Goal: Task Accomplishment & Management: Complete application form

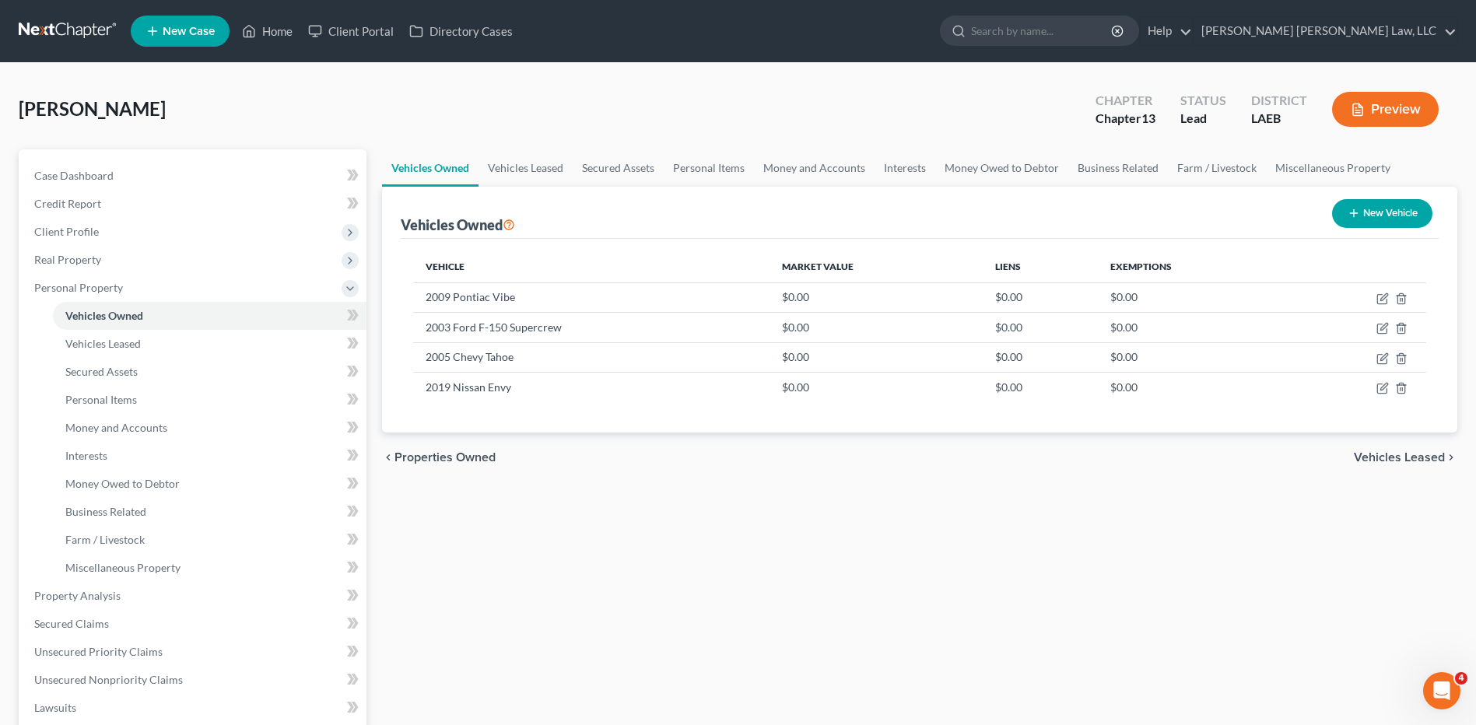
click at [57, 30] on link at bounding box center [69, 31] width 100 height 28
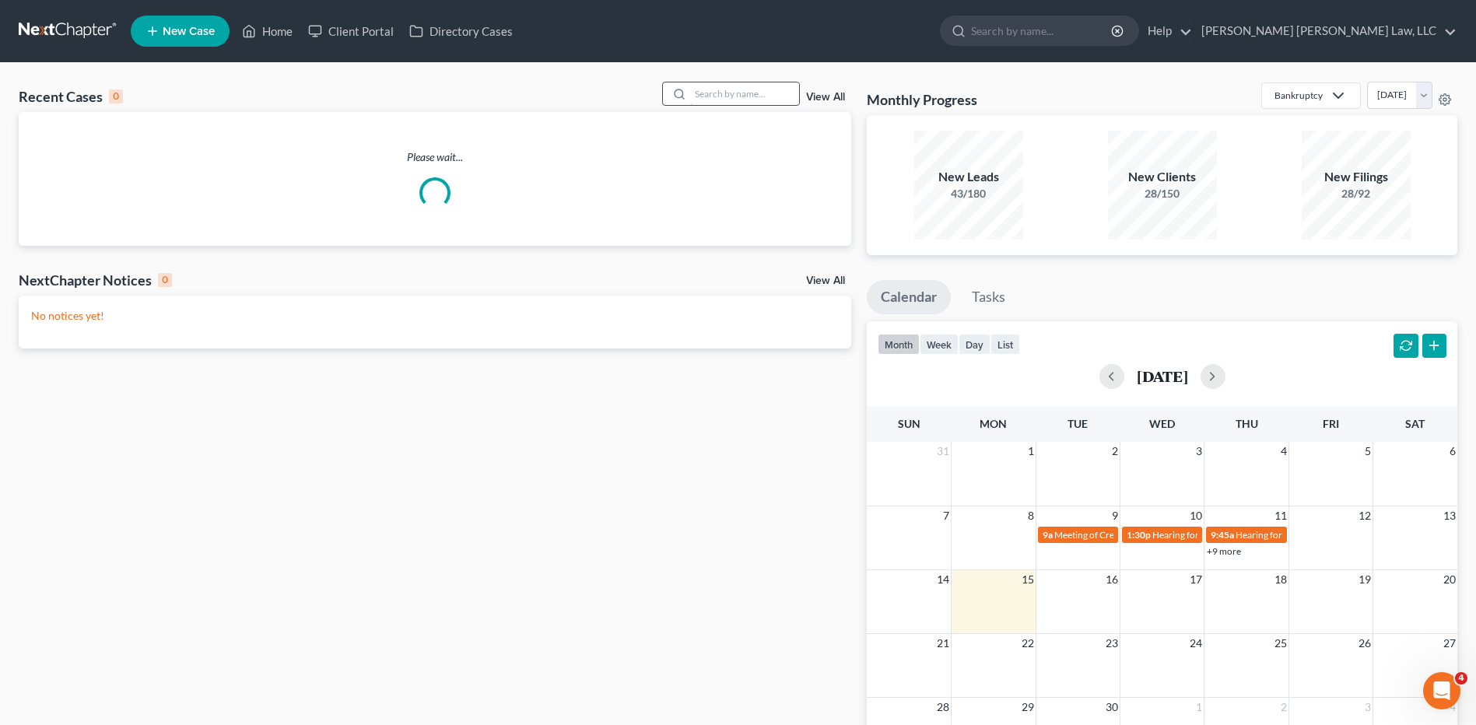
click at [705, 92] on input "search" at bounding box center [744, 93] width 109 height 23
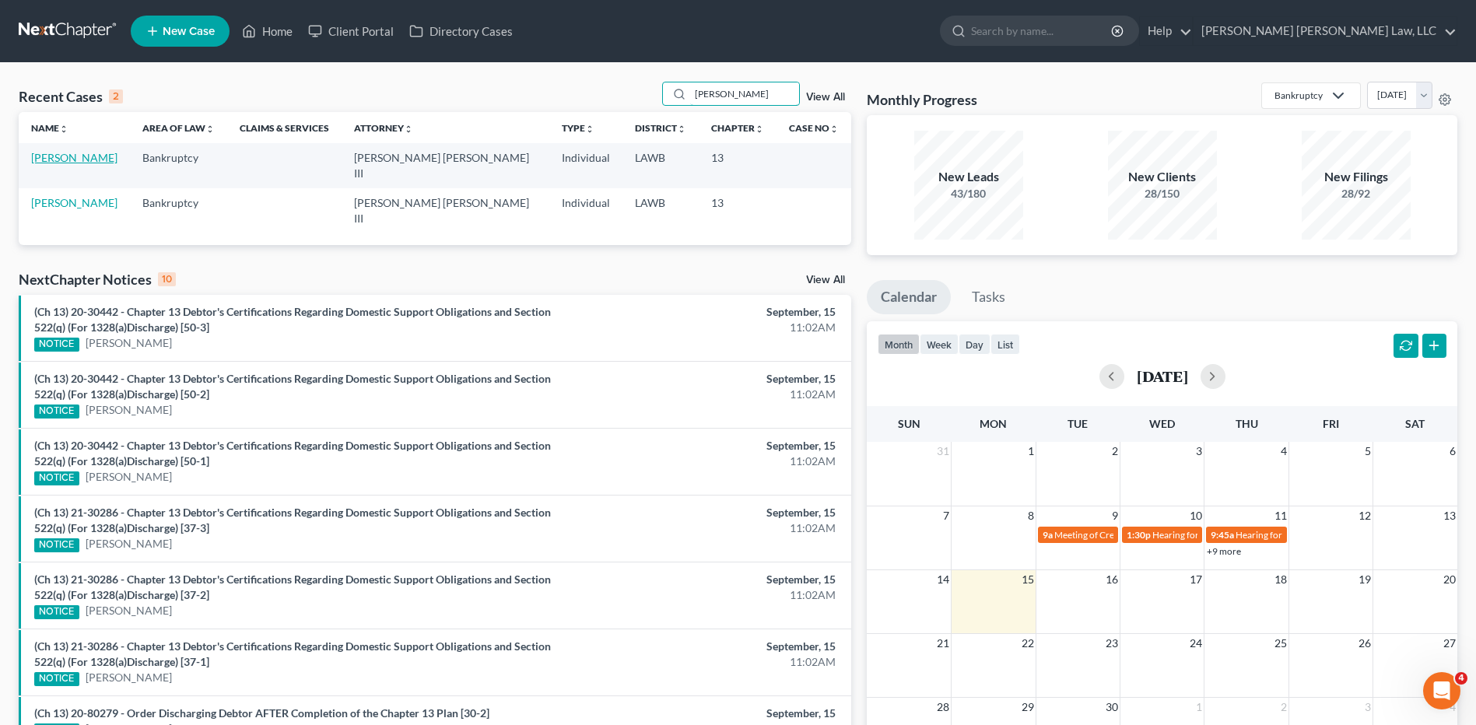
type input "[PERSON_NAME]"
click at [83, 162] on link "[PERSON_NAME]" at bounding box center [74, 157] width 86 height 13
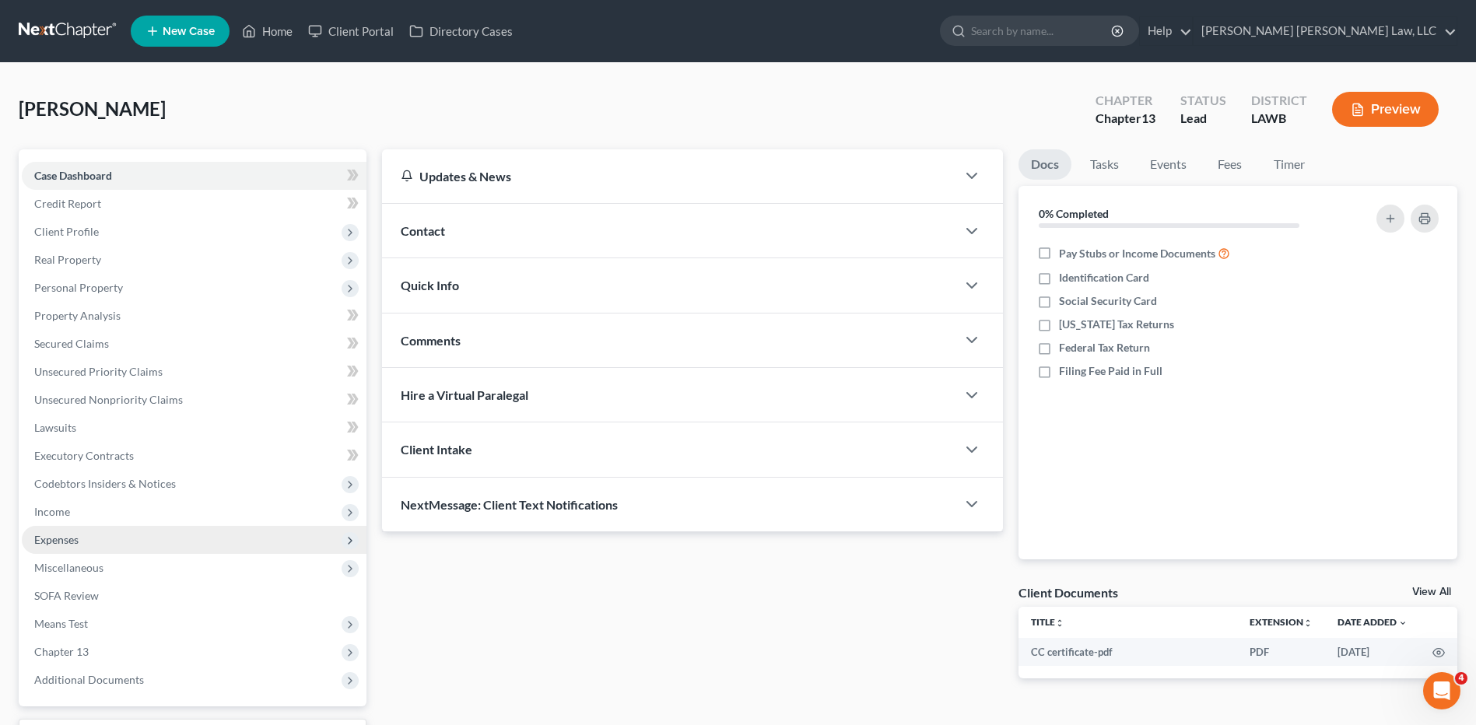
click at [60, 541] on span "Expenses" at bounding box center [56, 539] width 44 height 13
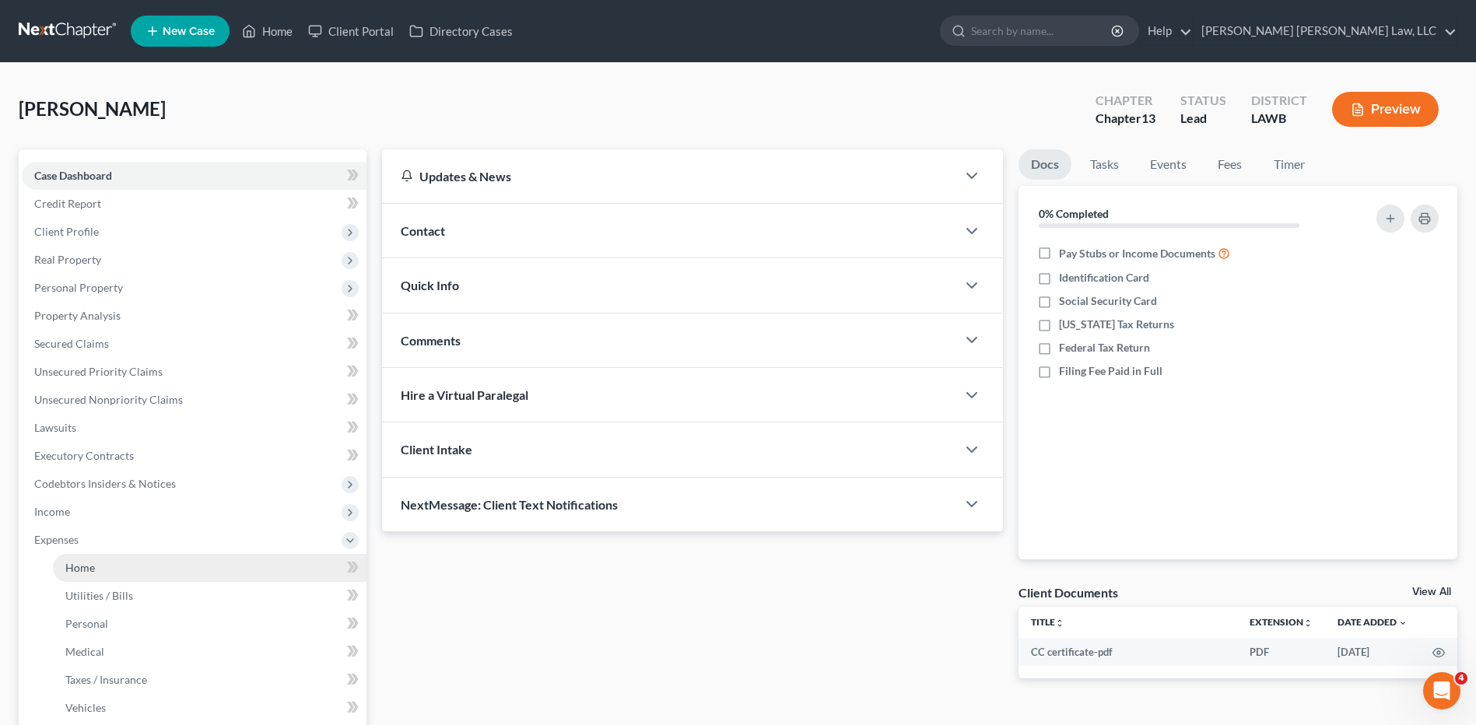
click at [78, 570] on span "Home" at bounding box center [80, 567] width 30 height 13
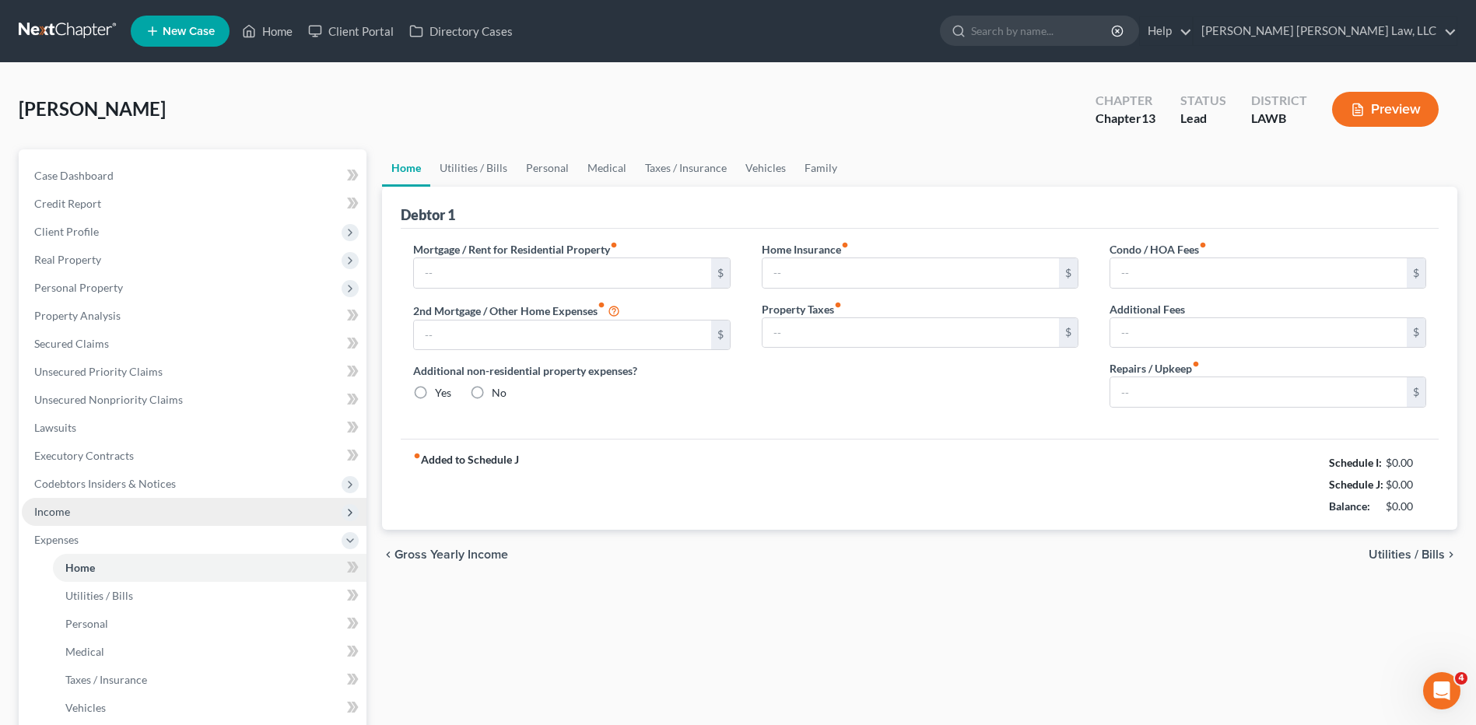
type input "0.00"
radio input "true"
type input "0.00"
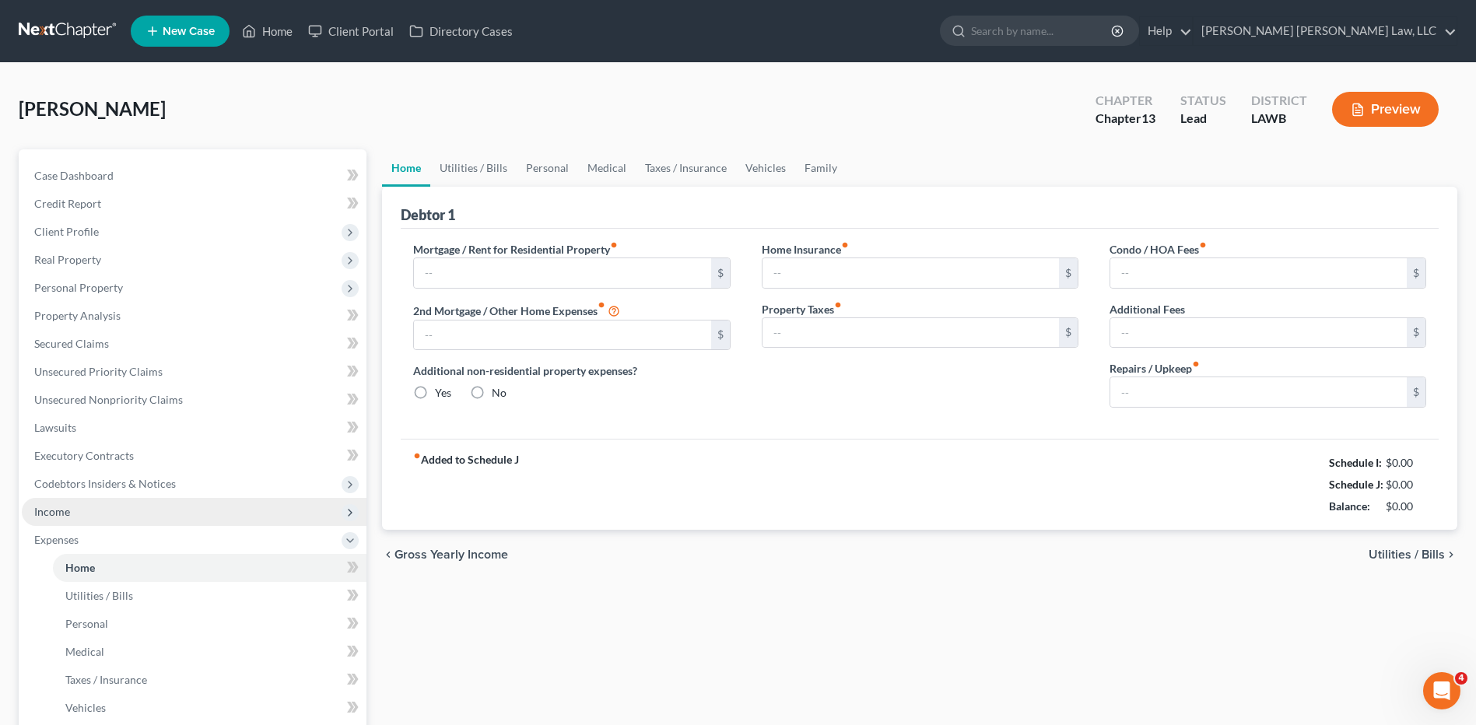
type input "0.00"
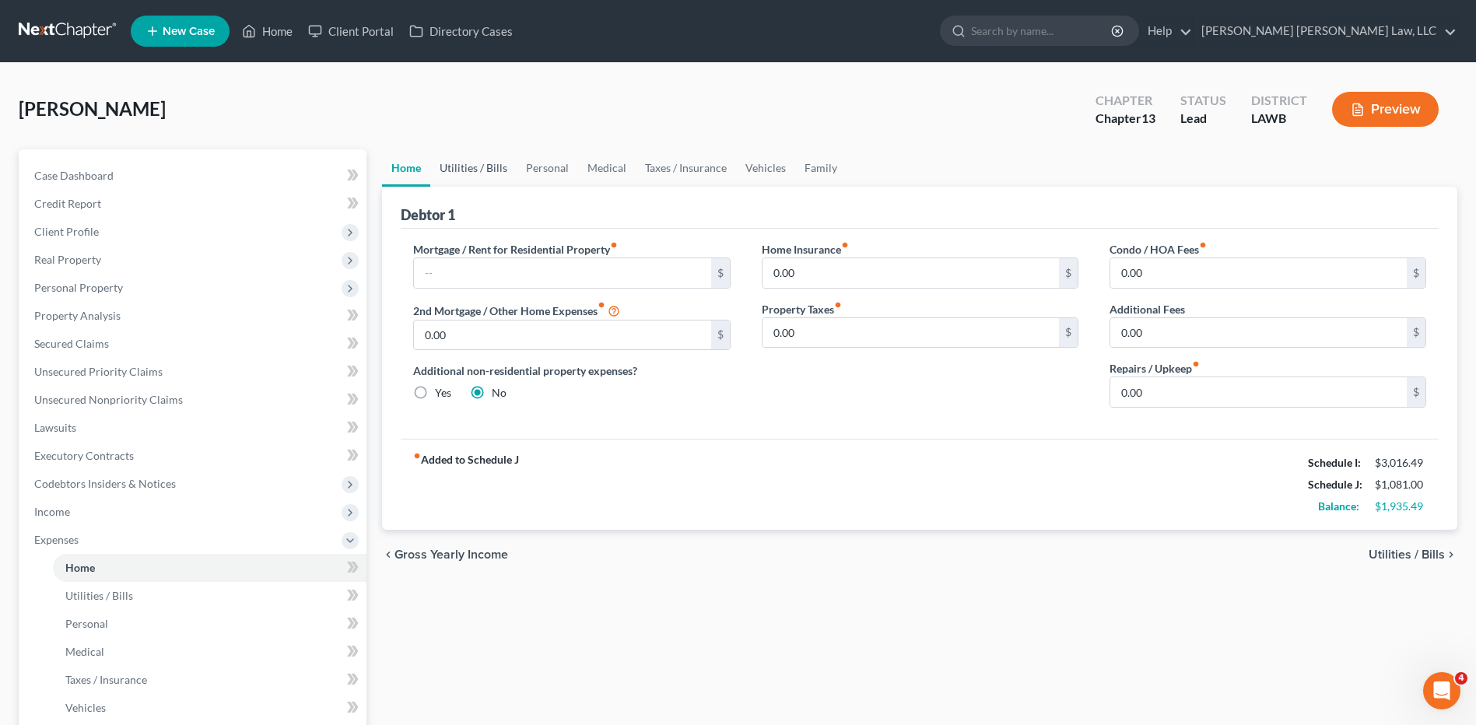
click at [468, 167] on link "Utilities / Bills" at bounding box center [473, 167] width 86 height 37
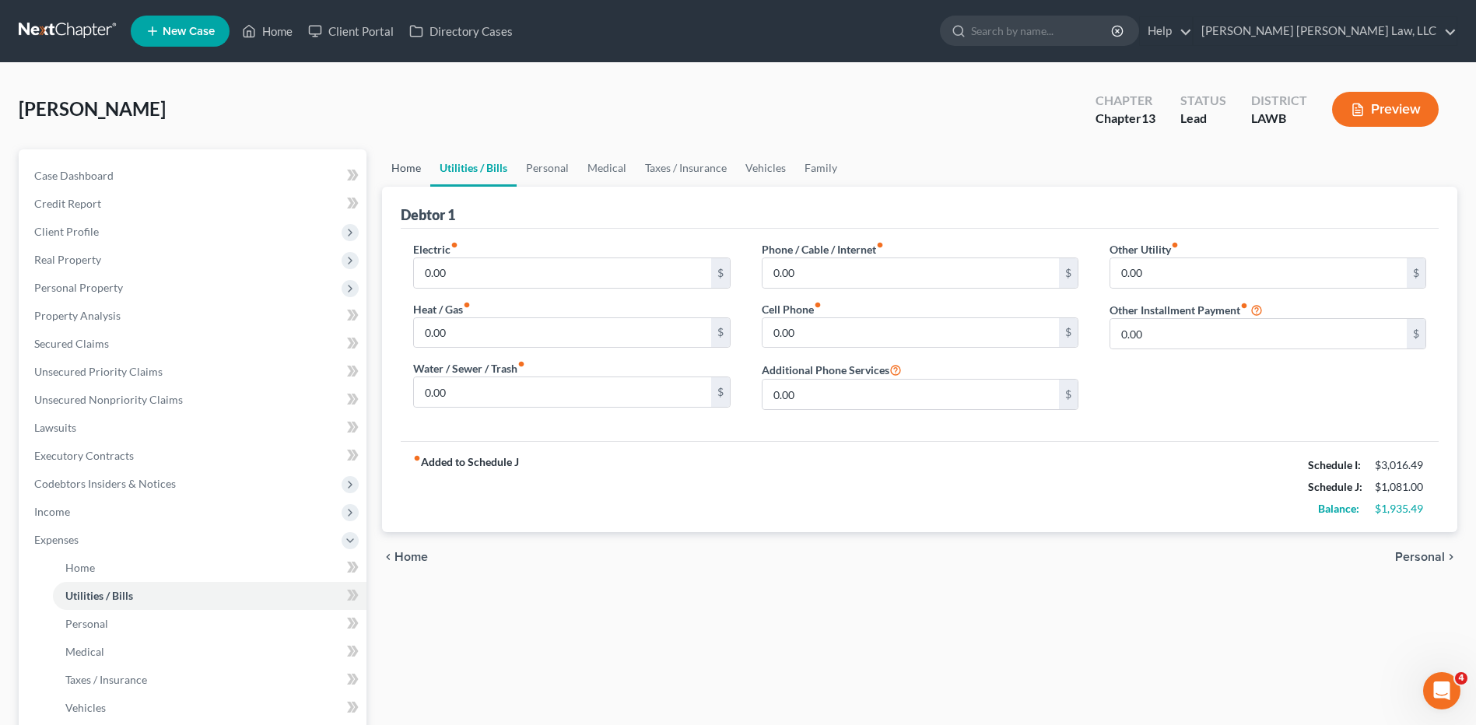
click at [400, 172] on link "Home" at bounding box center [406, 167] width 48 height 37
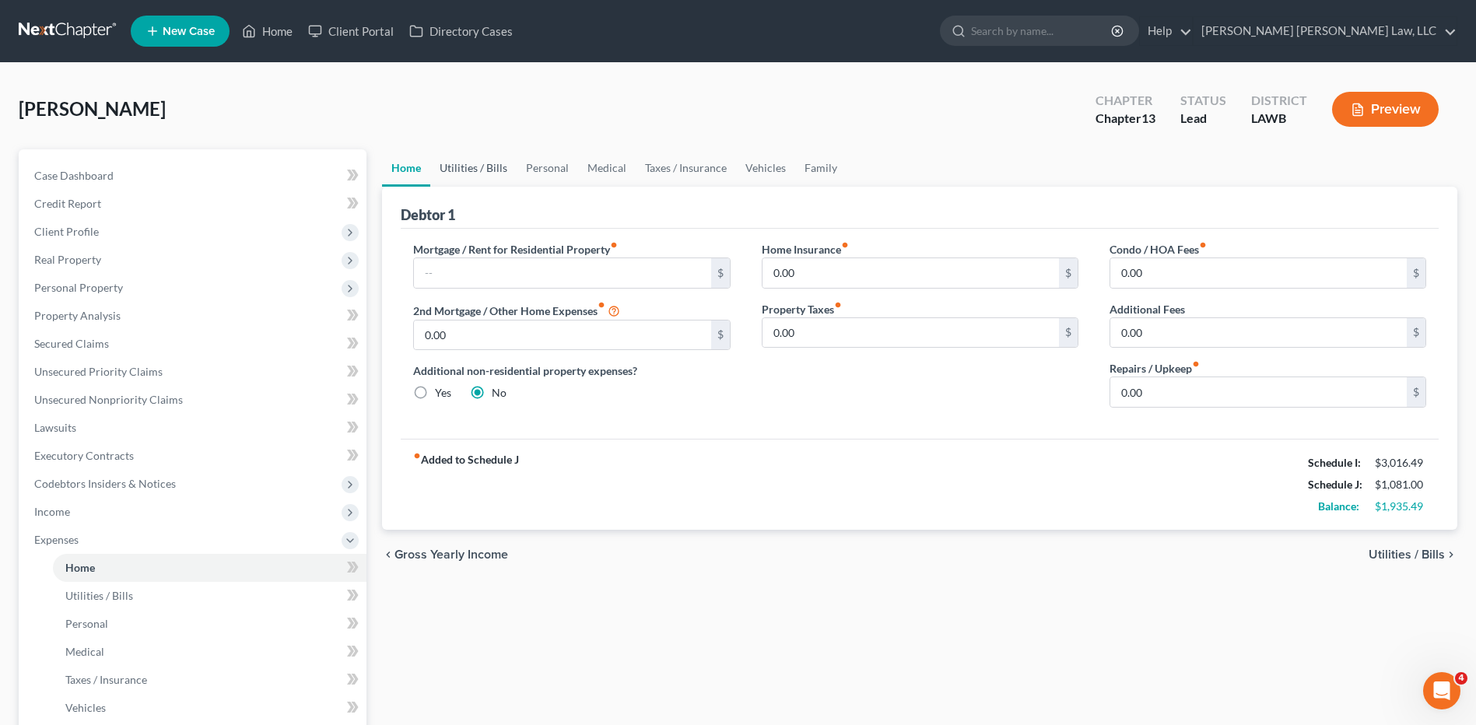
click at [475, 173] on link "Utilities / Bills" at bounding box center [473, 167] width 86 height 37
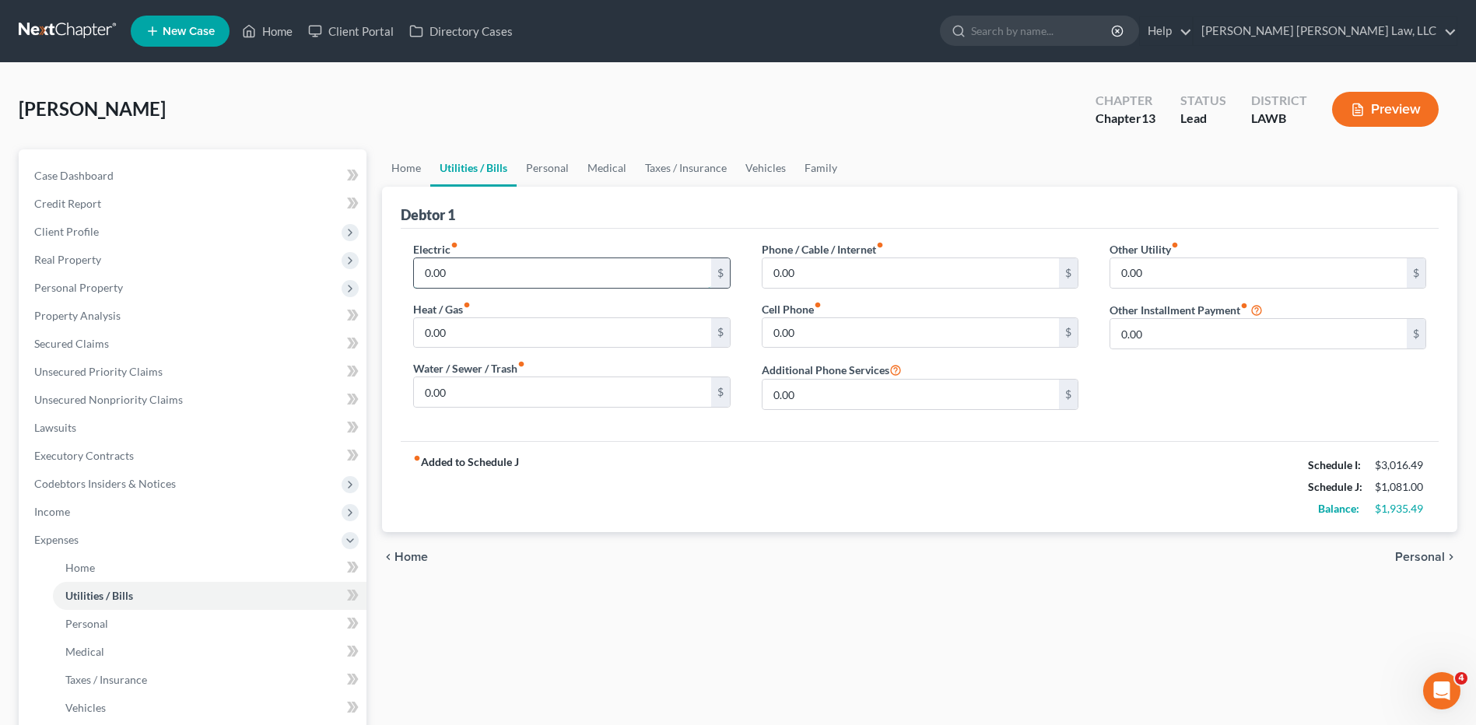
click at [490, 276] on input "0.00" at bounding box center [562, 273] width 297 height 30
type input "175.00"
click at [455, 400] on input "0.00" at bounding box center [562, 392] width 297 height 30
click at [453, 335] on input "0.00" at bounding box center [562, 333] width 297 height 30
type input "55.00"
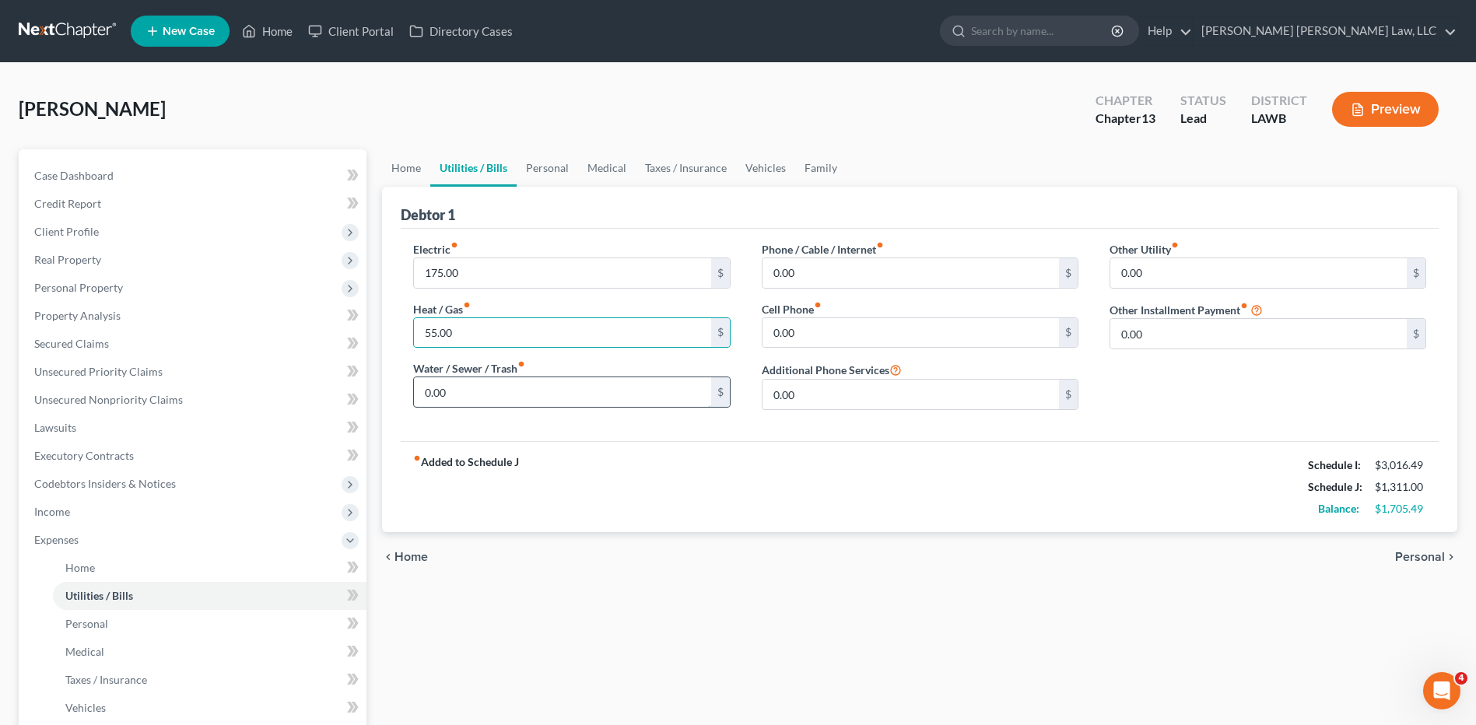
click at [456, 396] on input "0.00" at bounding box center [562, 392] width 297 height 30
type input "60.00"
click at [829, 290] on div "Phone / Cable / Internet fiber_manual_record 0.00 $ Cell Phone fiber_manual_rec…" at bounding box center [920, 331] width 348 height 181
click at [813, 279] on input "0.00" at bounding box center [911, 273] width 297 height 30
type input "425.00"
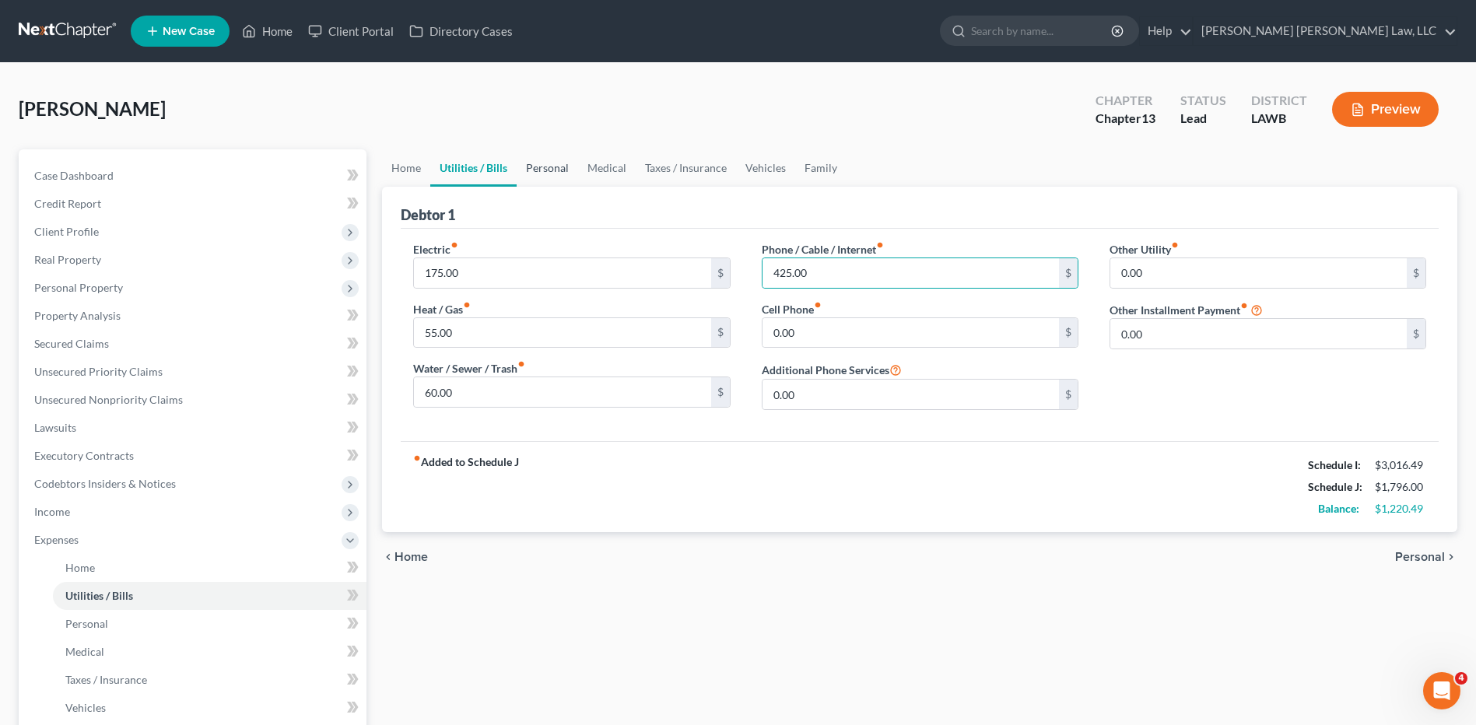
click at [543, 170] on link "Personal" at bounding box center [547, 167] width 61 height 37
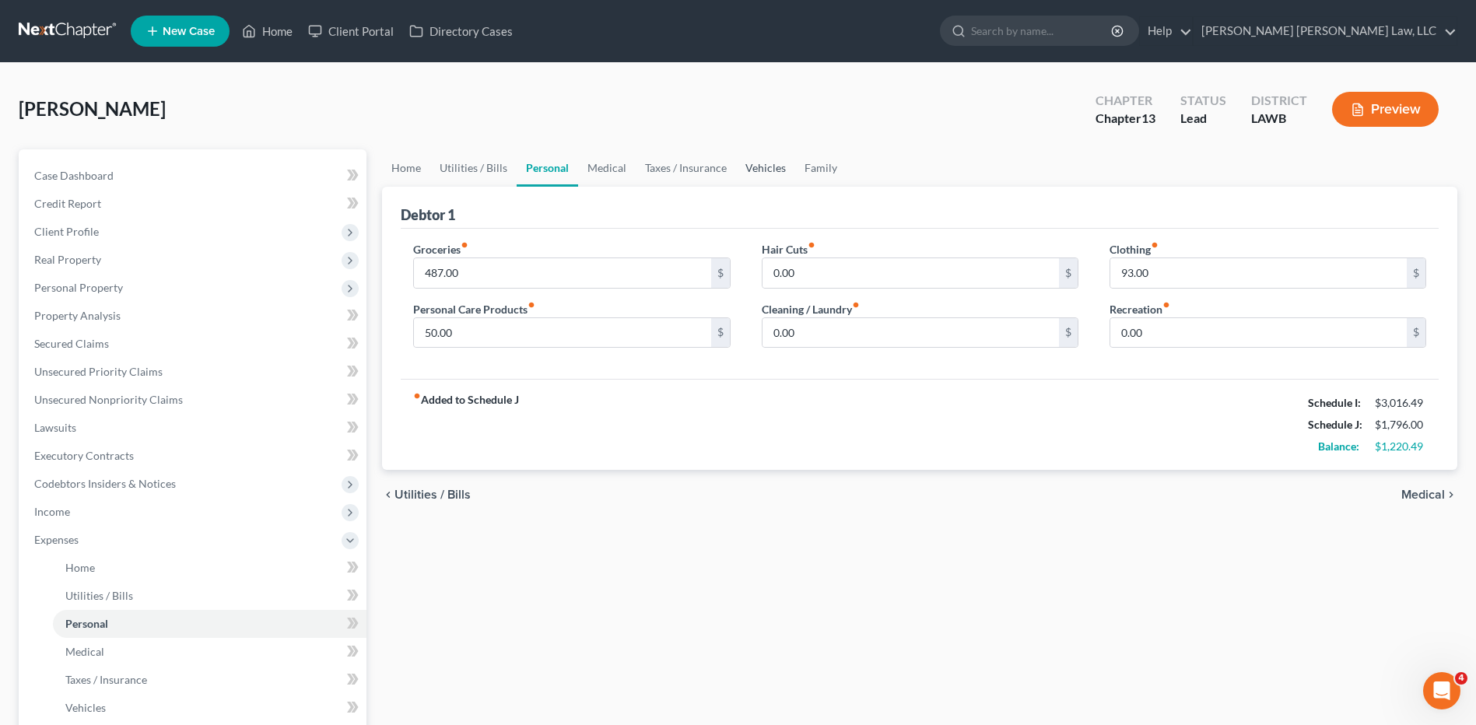
click at [756, 168] on link "Vehicles" at bounding box center [765, 167] width 59 height 37
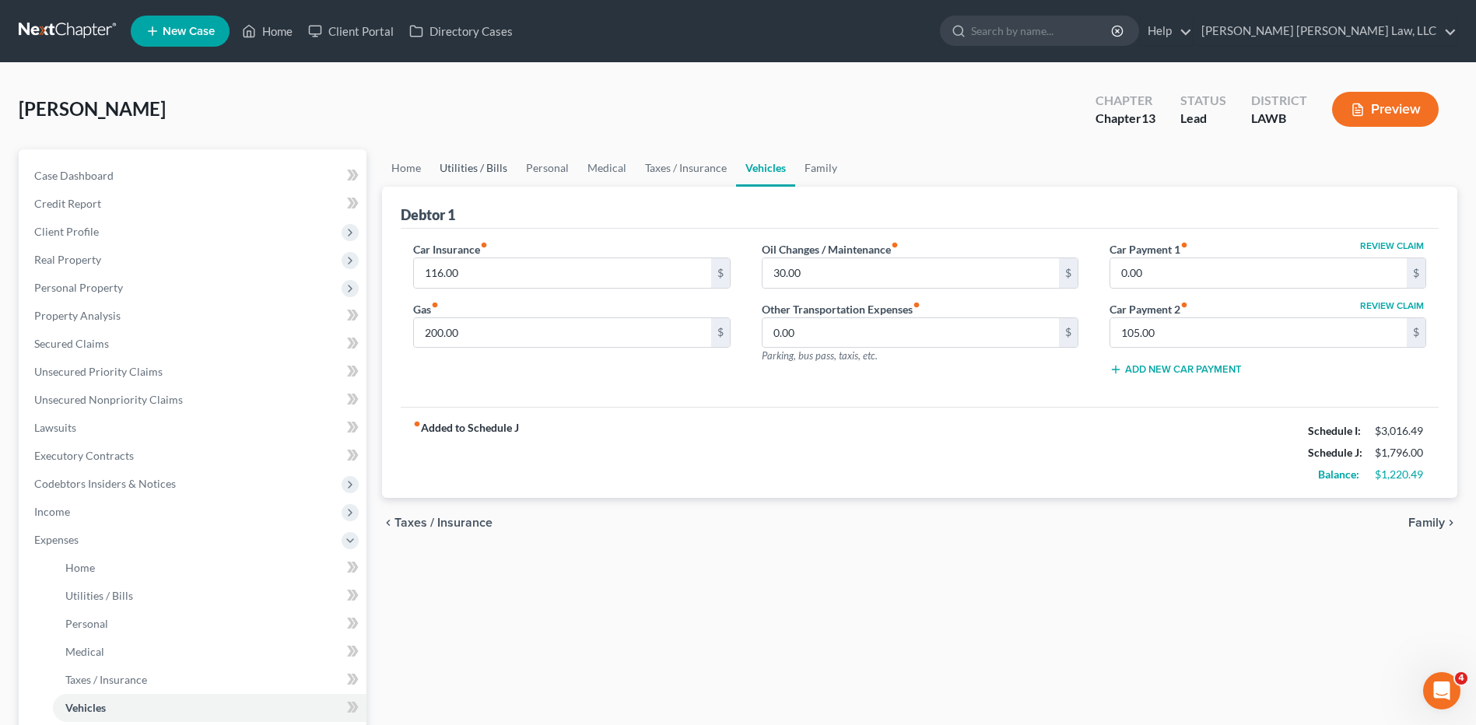
click at [457, 167] on link "Utilities / Bills" at bounding box center [473, 167] width 86 height 37
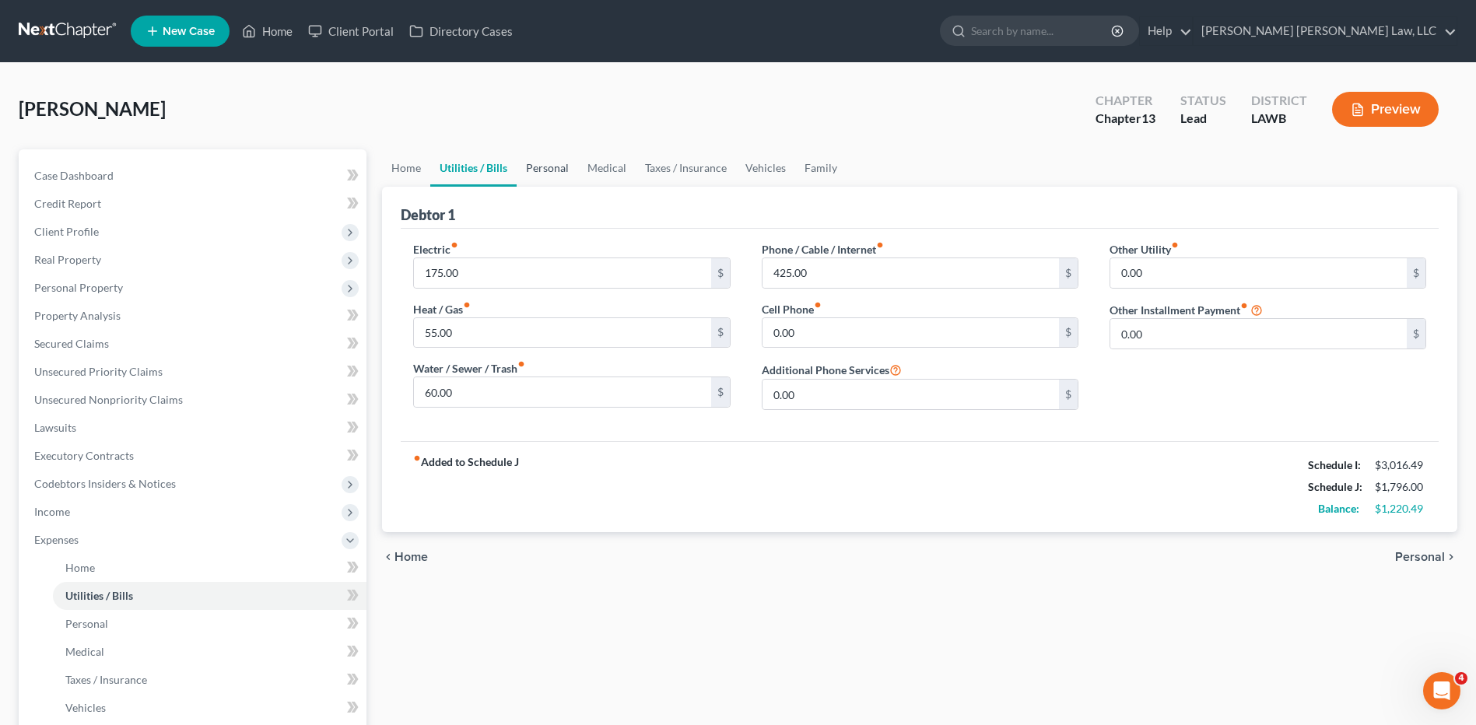
click at [546, 173] on link "Personal" at bounding box center [547, 167] width 61 height 37
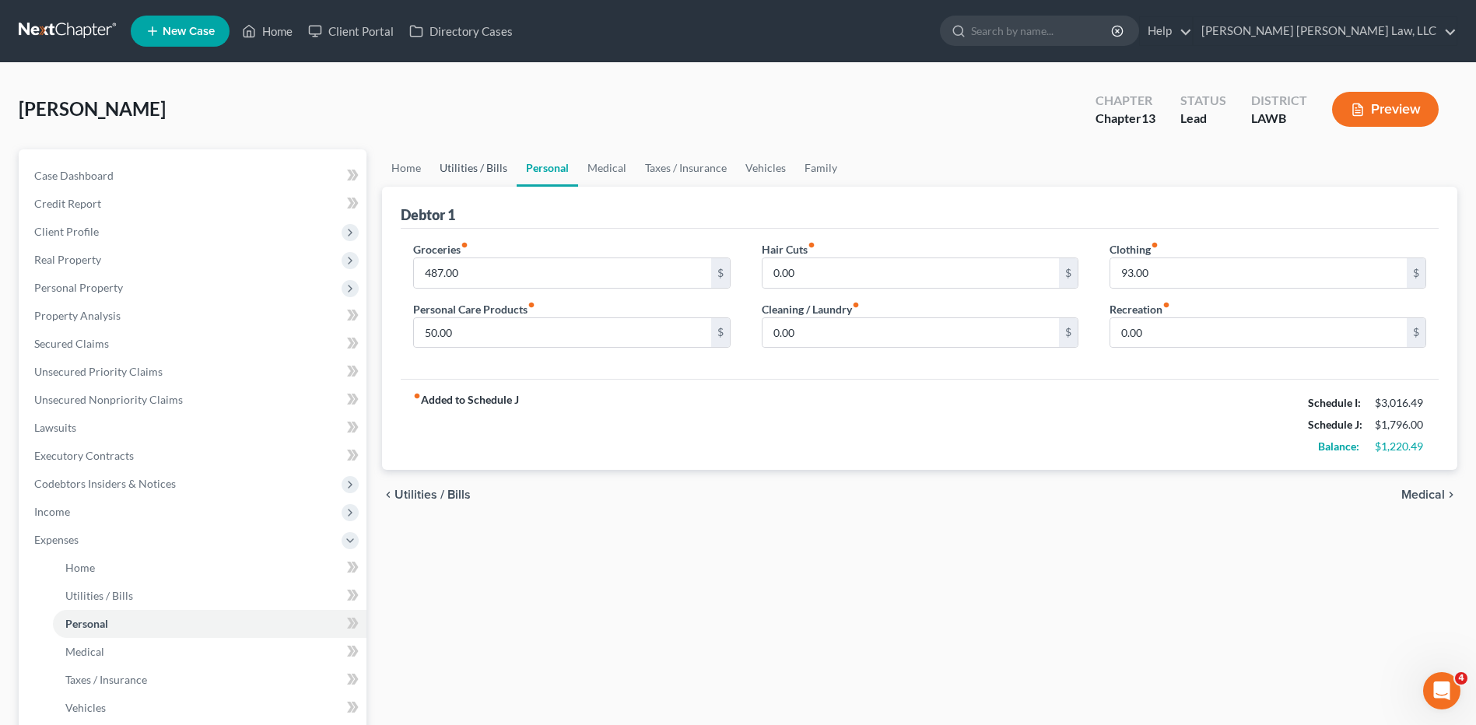
click at [472, 165] on link "Utilities / Bills" at bounding box center [473, 167] width 86 height 37
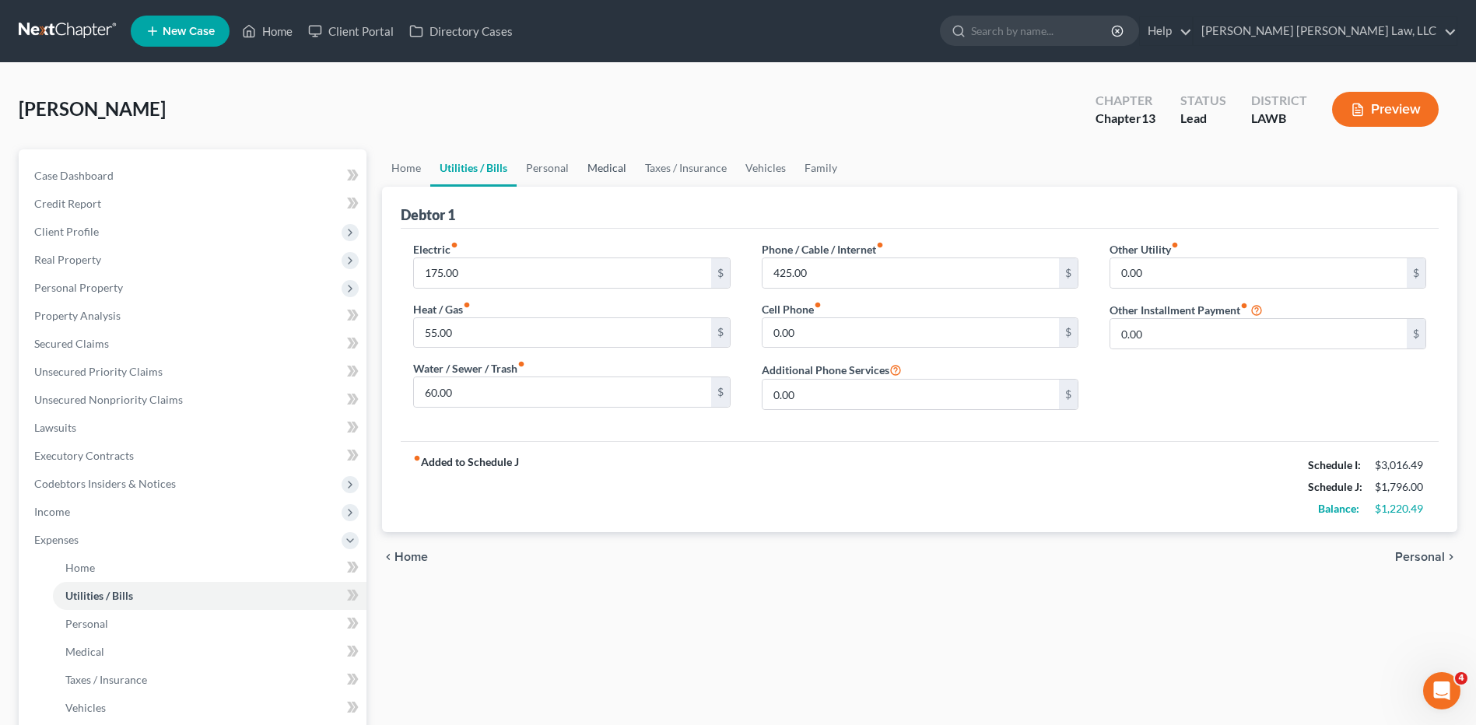
click at [601, 168] on link "Medical" at bounding box center [607, 167] width 58 height 37
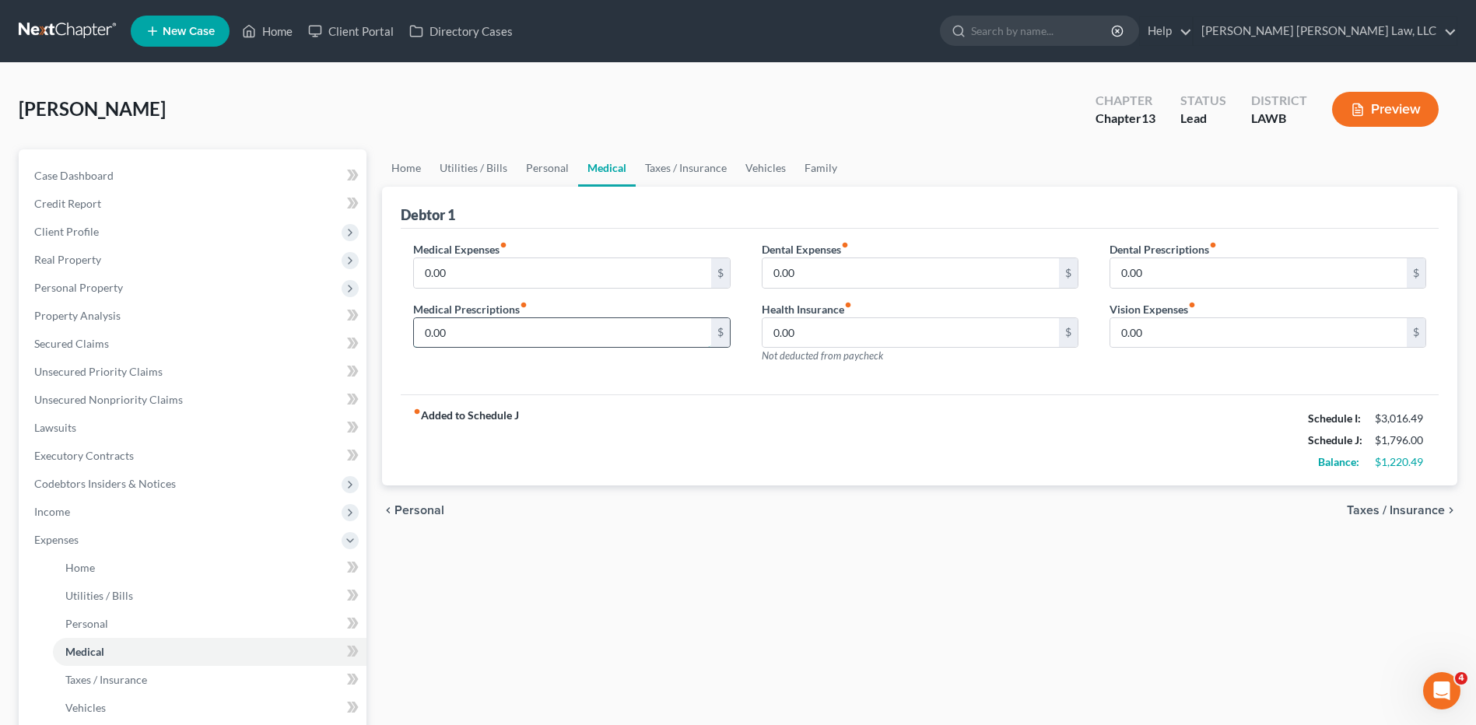
click at [507, 327] on input "0.00" at bounding box center [562, 333] width 297 height 30
click at [481, 335] on input "0.00" at bounding box center [562, 333] width 297 height 30
drag, startPoint x: 474, startPoint y: 334, endPoint x: 325, endPoint y: 342, distance: 149.7
click at [325, 342] on div "Petition Navigation Case Dashboard Payments Invoices Payments Payments Credit R…" at bounding box center [738, 570] width 1455 height 843
type input "25.00"
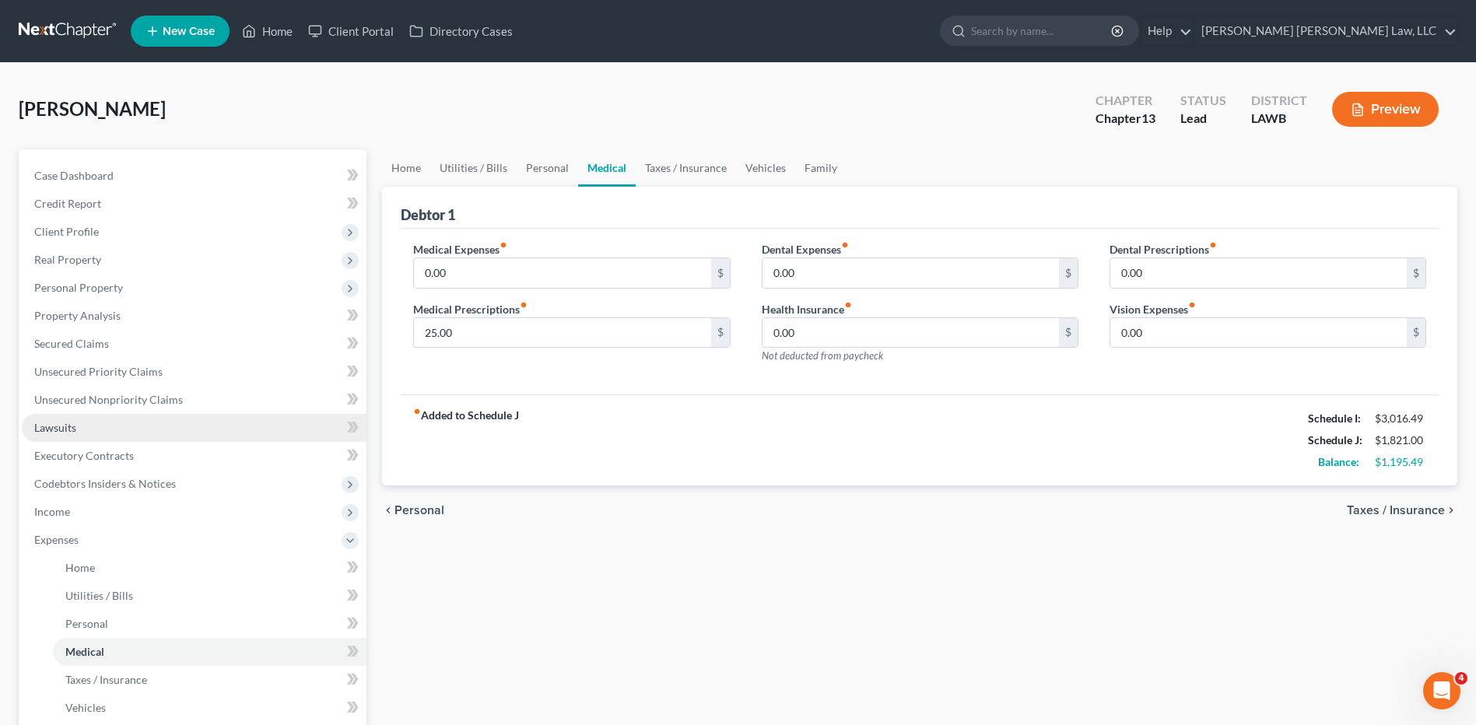
click at [52, 426] on span "Lawsuits" at bounding box center [55, 427] width 42 height 13
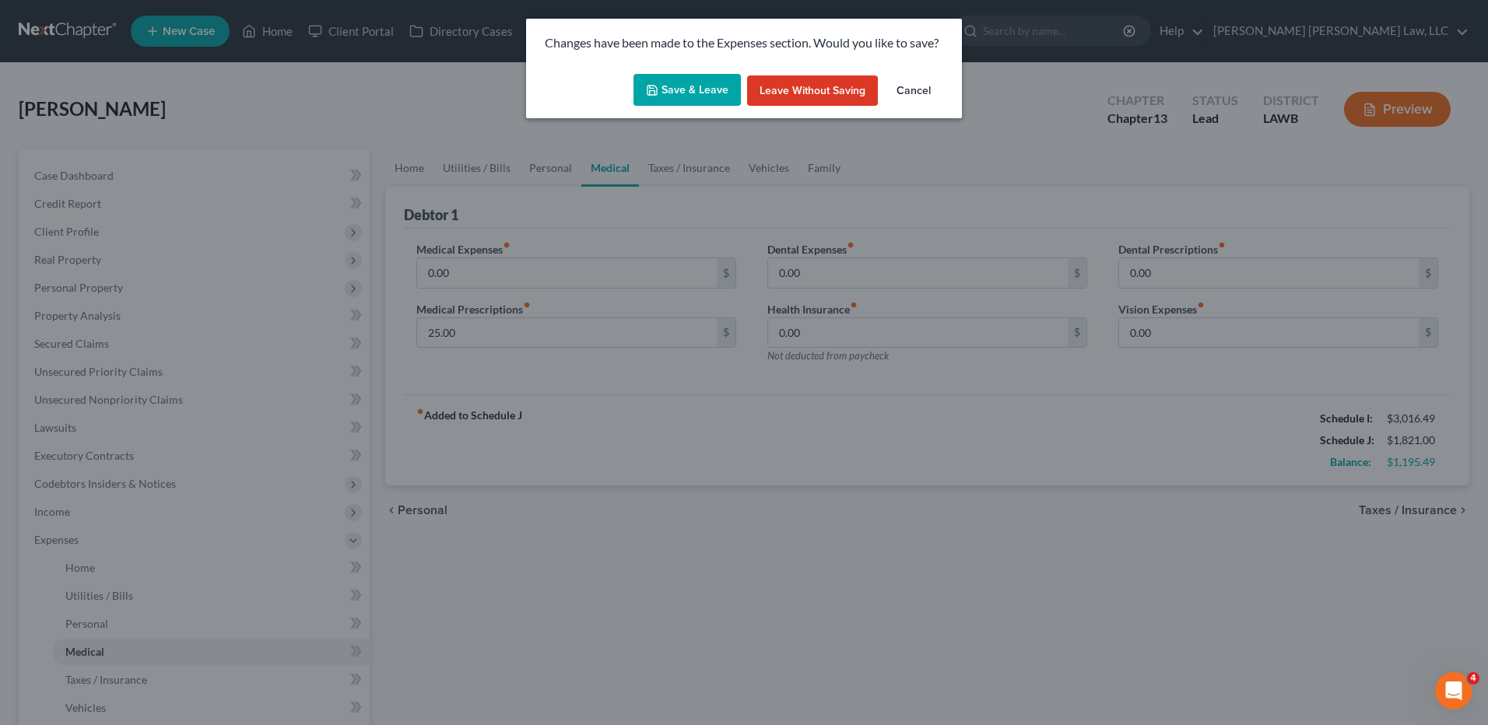
click at [672, 90] on button "Save & Leave" at bounding box center [687, 90] width 107 height 33
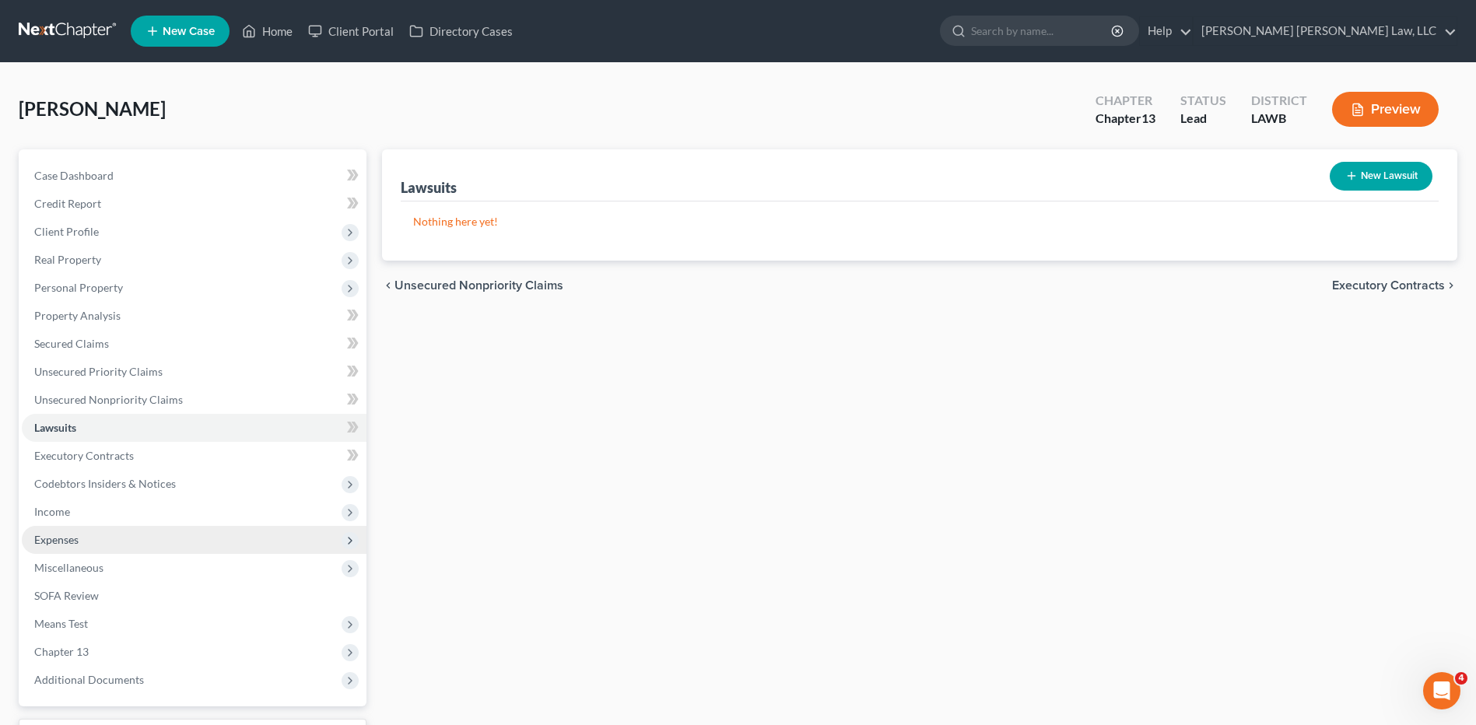
click at [65, 542] on span "Expenses" at bounding box center [56, 539] width 44 height 13
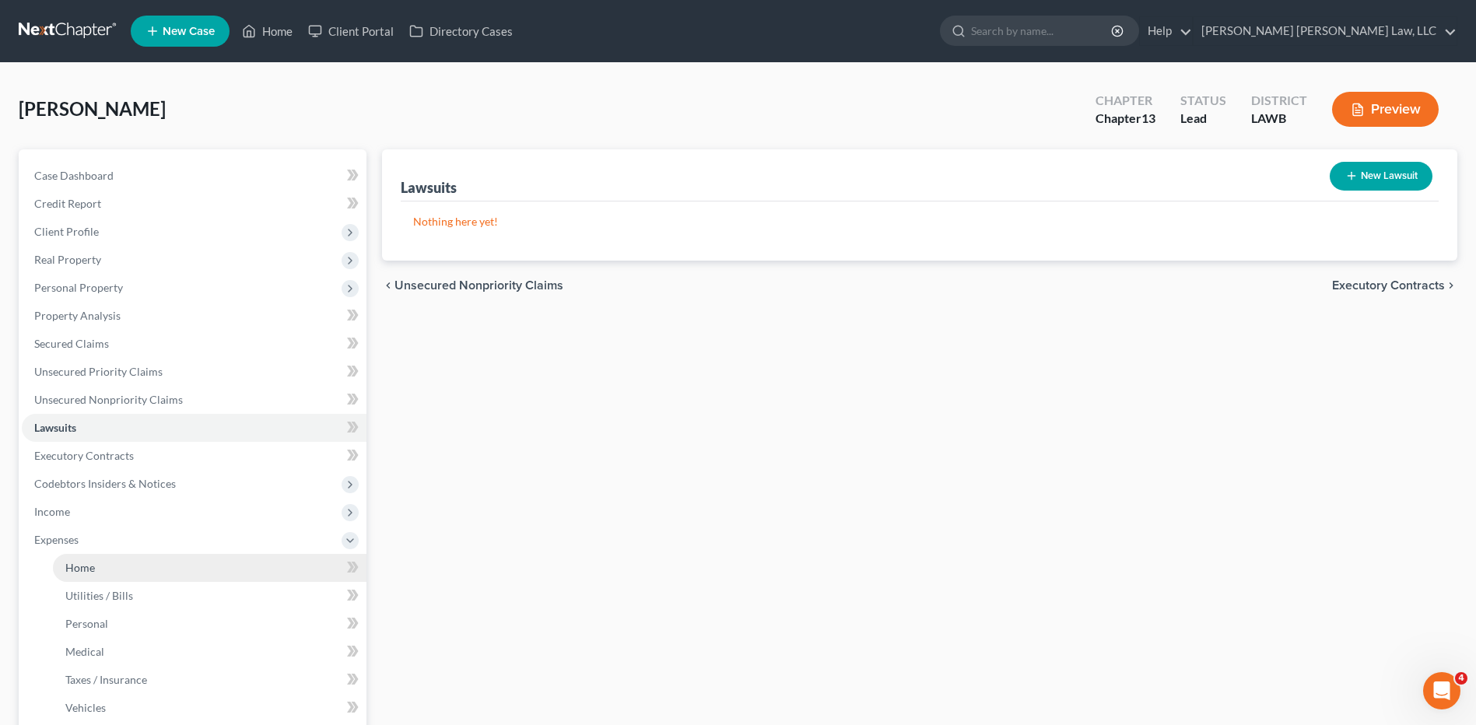
click at [90, 567] on span "Home" at bounding box center [80, 567] width 30 height 13
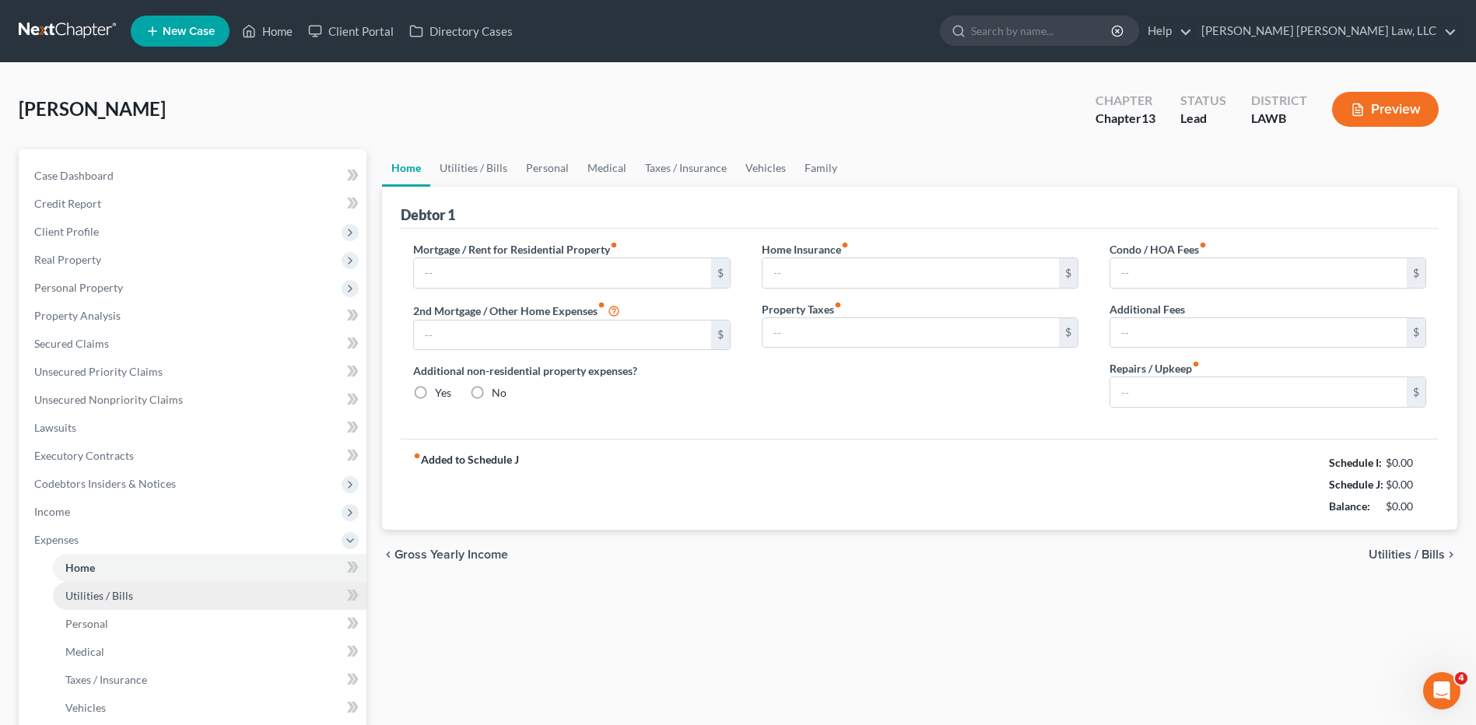
type input "0.00"
radio input "true"
type input "0.00"
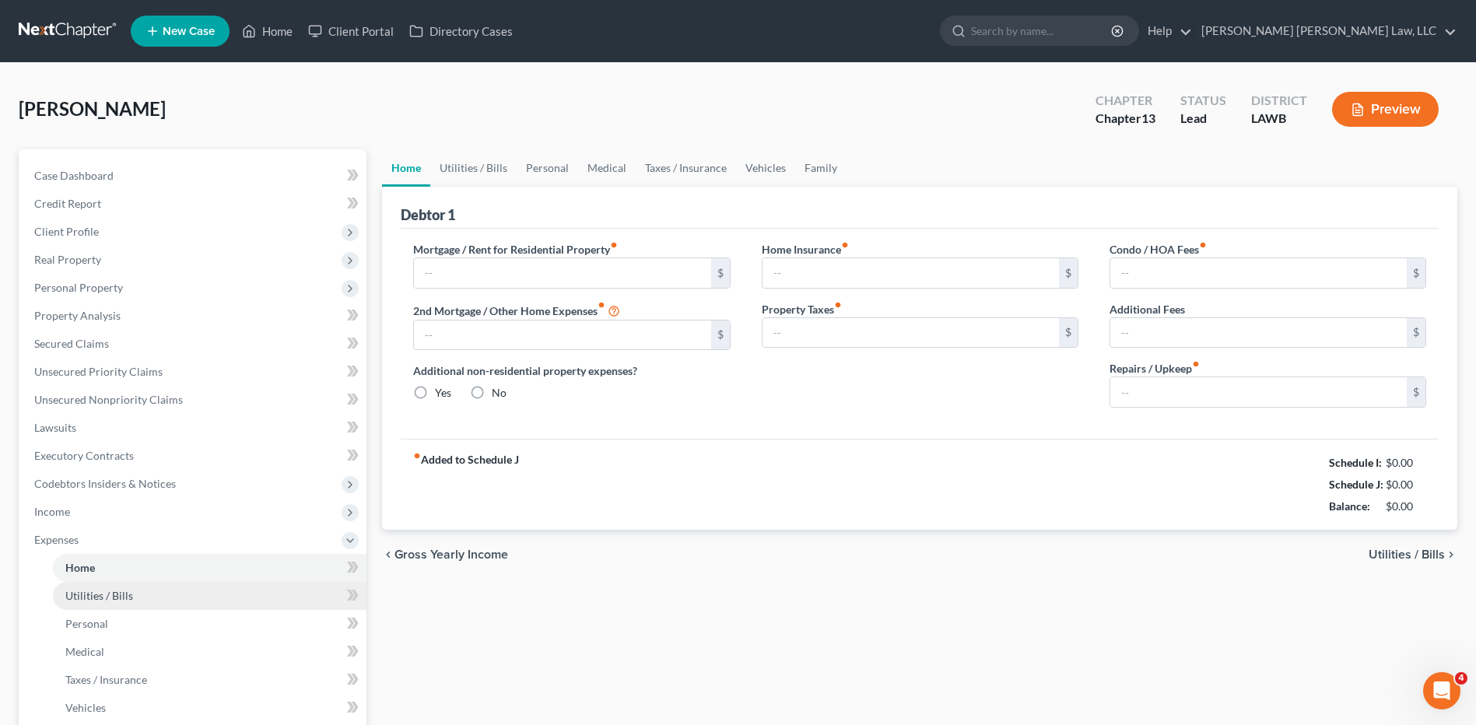
type input "0.00"
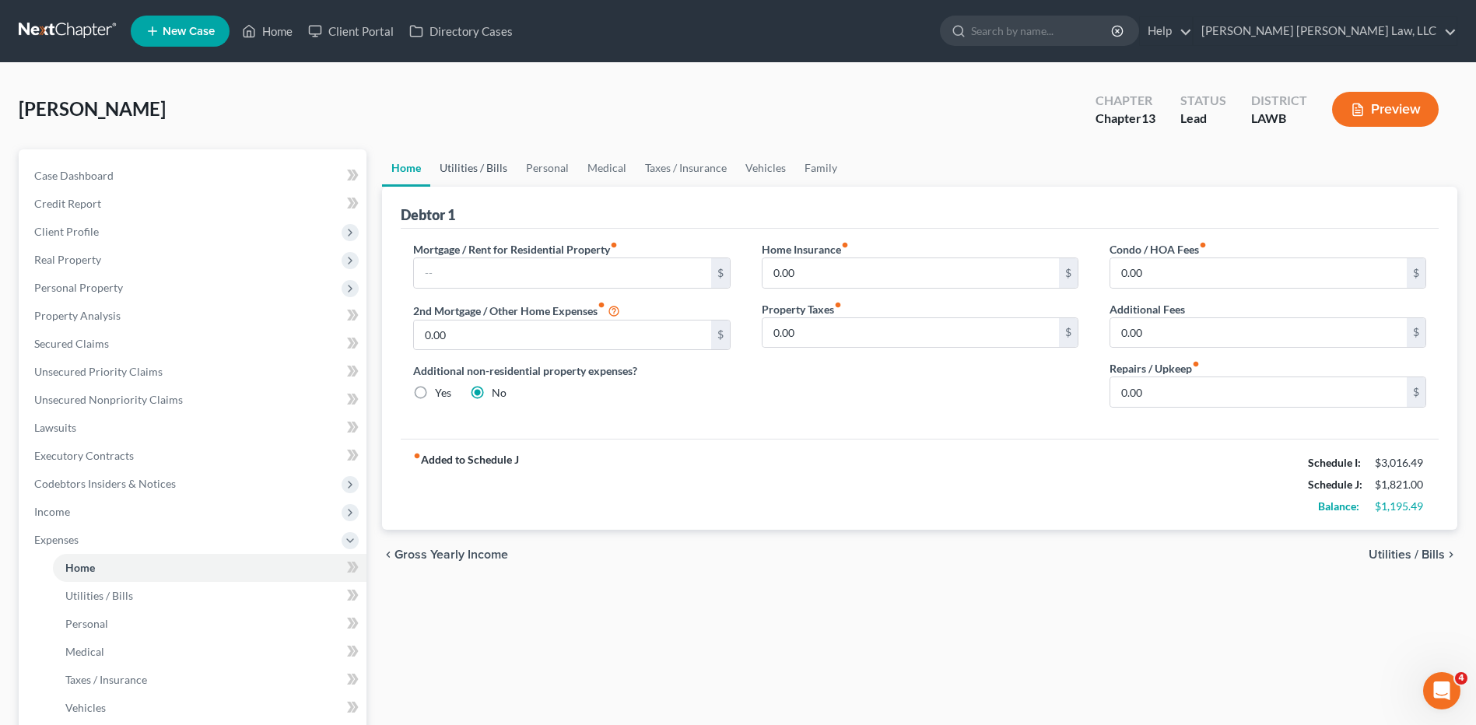
click at [465, 166] on link "Utilities / Bills" at bounding box center [473, 167] width 86 height 37
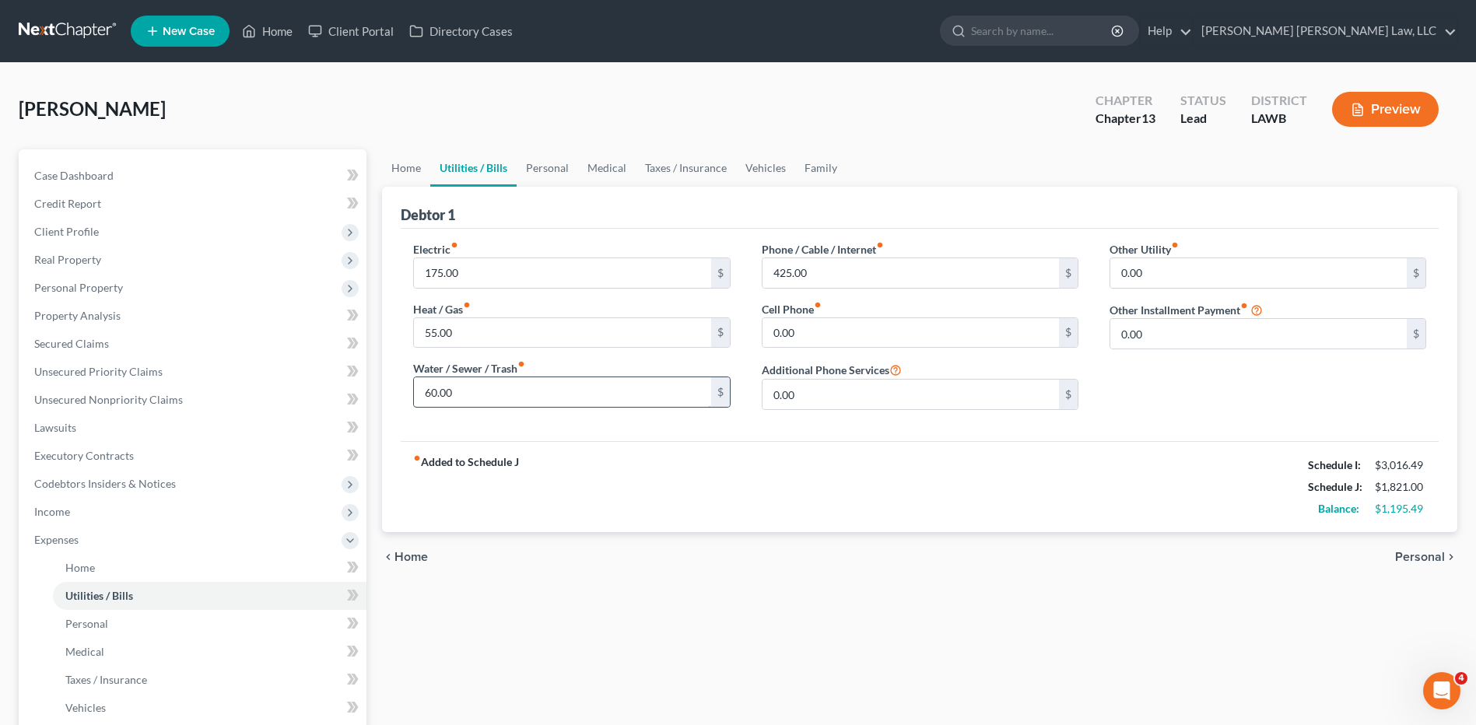
click at [466, 395] on input "60.00" at bounding box center [562, 392] width 297 height 30
type input "35.00"
click at [54, 231] on span "Client Profile" at bounding box center [66, 231] width 65 height 13
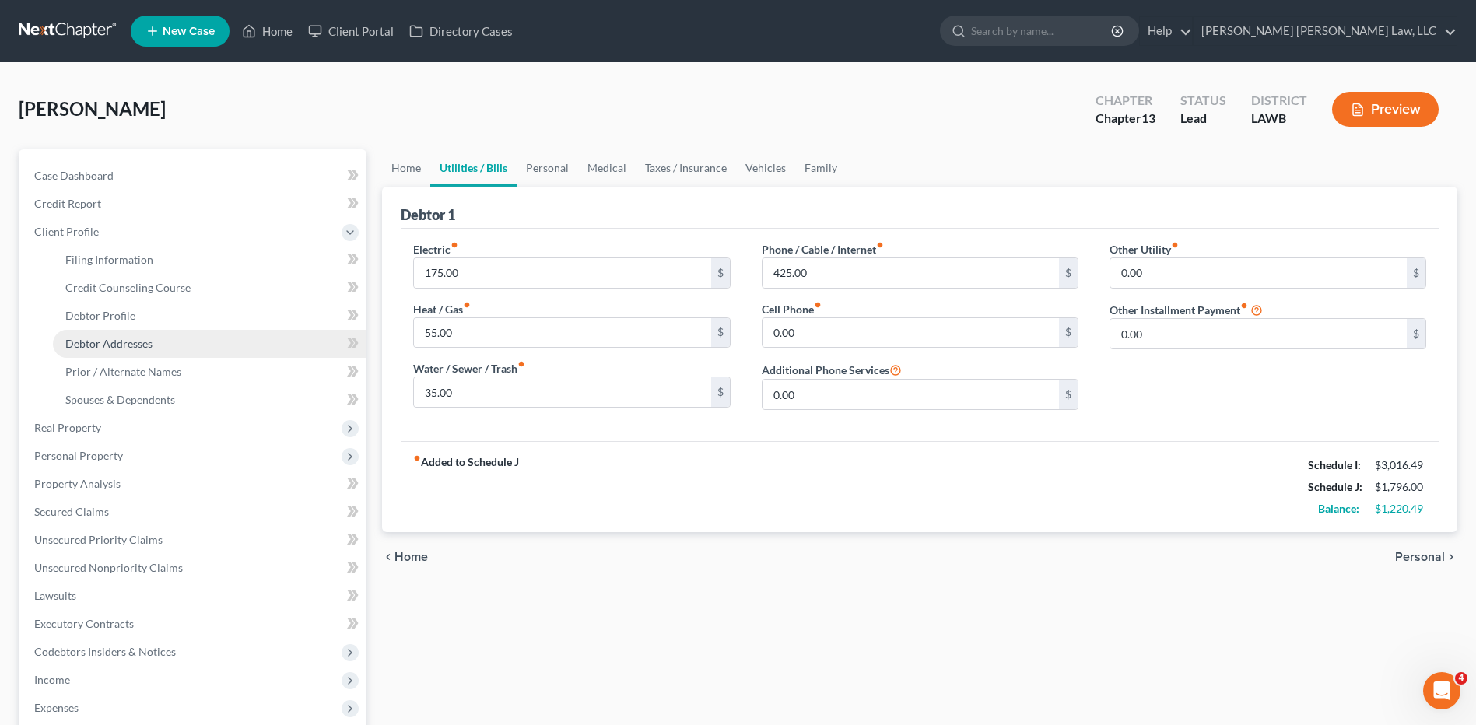
click at [111, 346] on span "Debtor Addresses" at bounding box center [108, 343] width 87 height 13
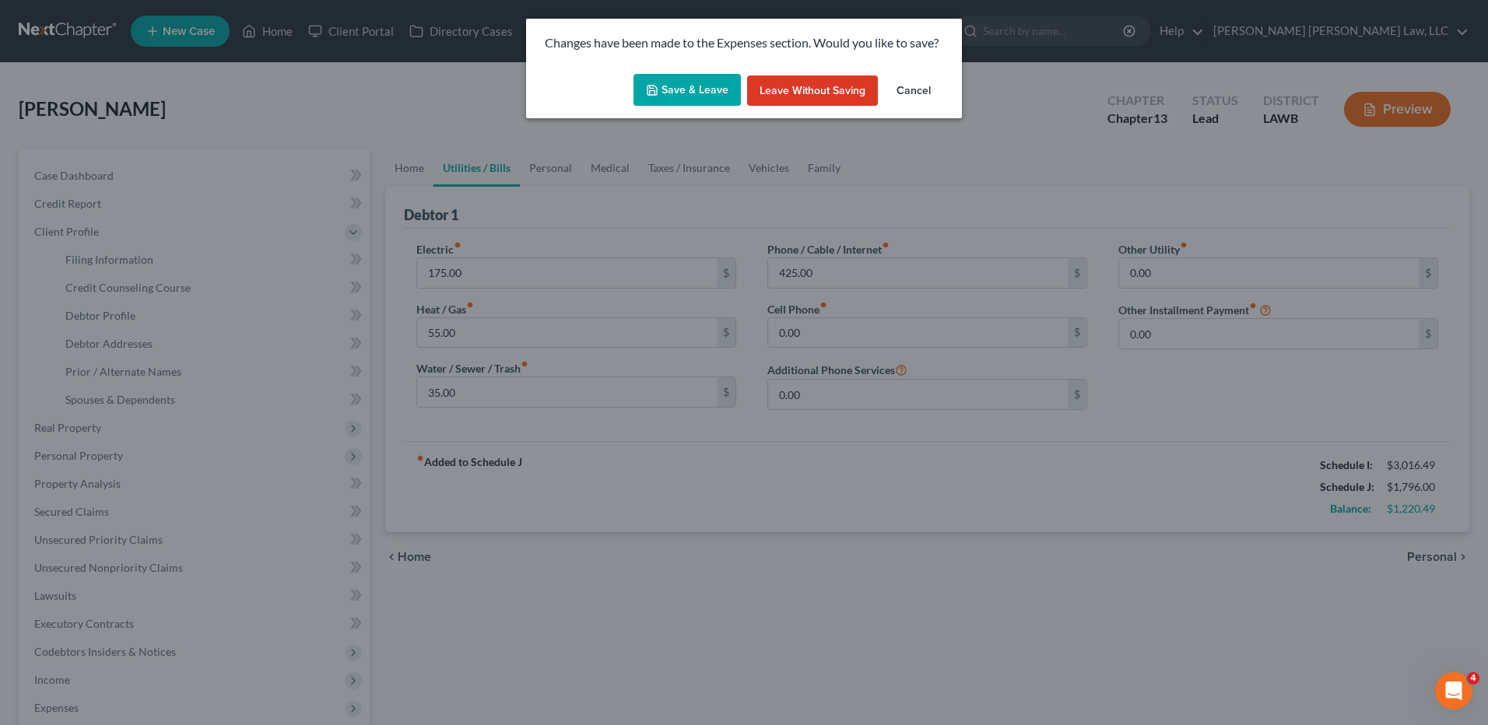
click at [669, 79] on button "Save & Leave" at bounding box center [687, 90] width 107 height 33
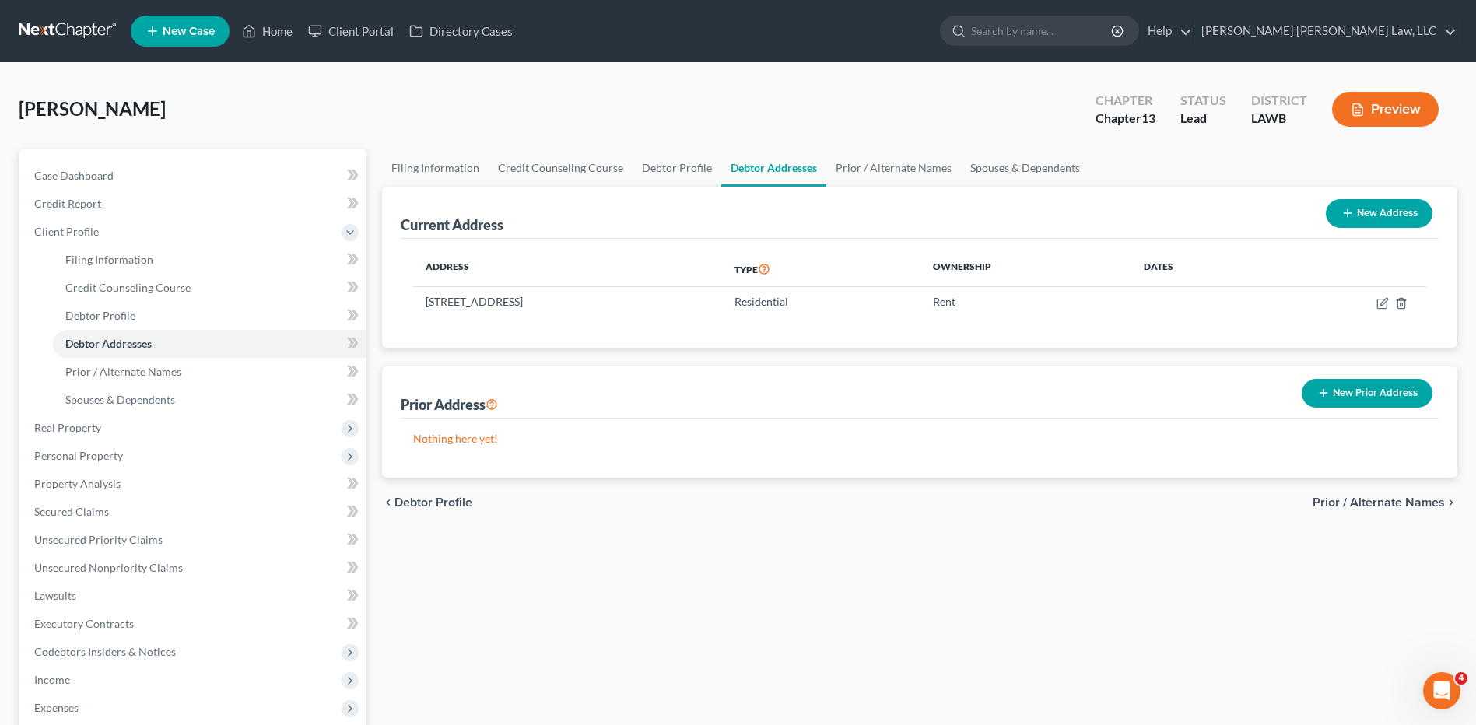
click at [44, 24] on link at bounding box center [69, 31] width 100 height 28
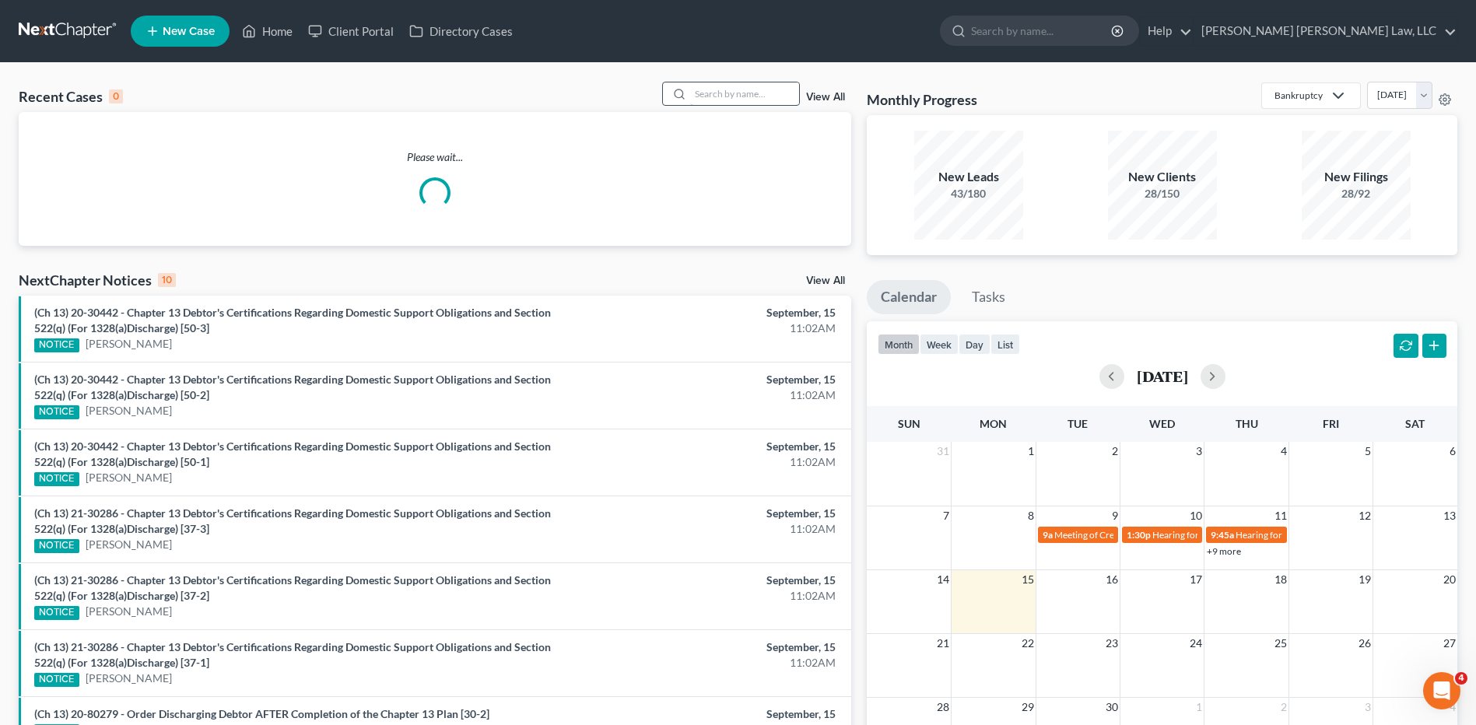
click at [750, 93] on input "search" at bounding box center [744, 93] width 109 height 23
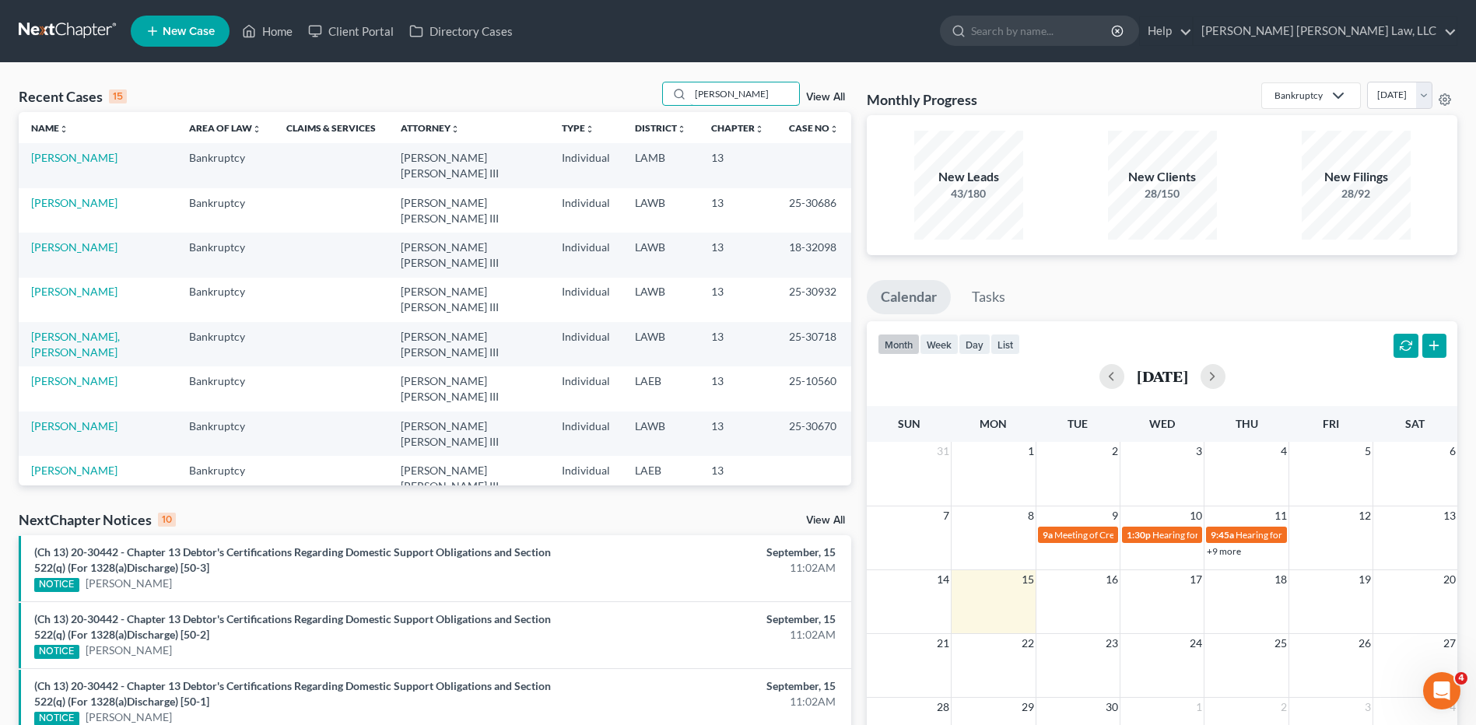
type input "[PERSON_NAME]"
click at [81, 159] on link "[PERSON_NAME]" at bounding box center [74, 157] width 86 height 13
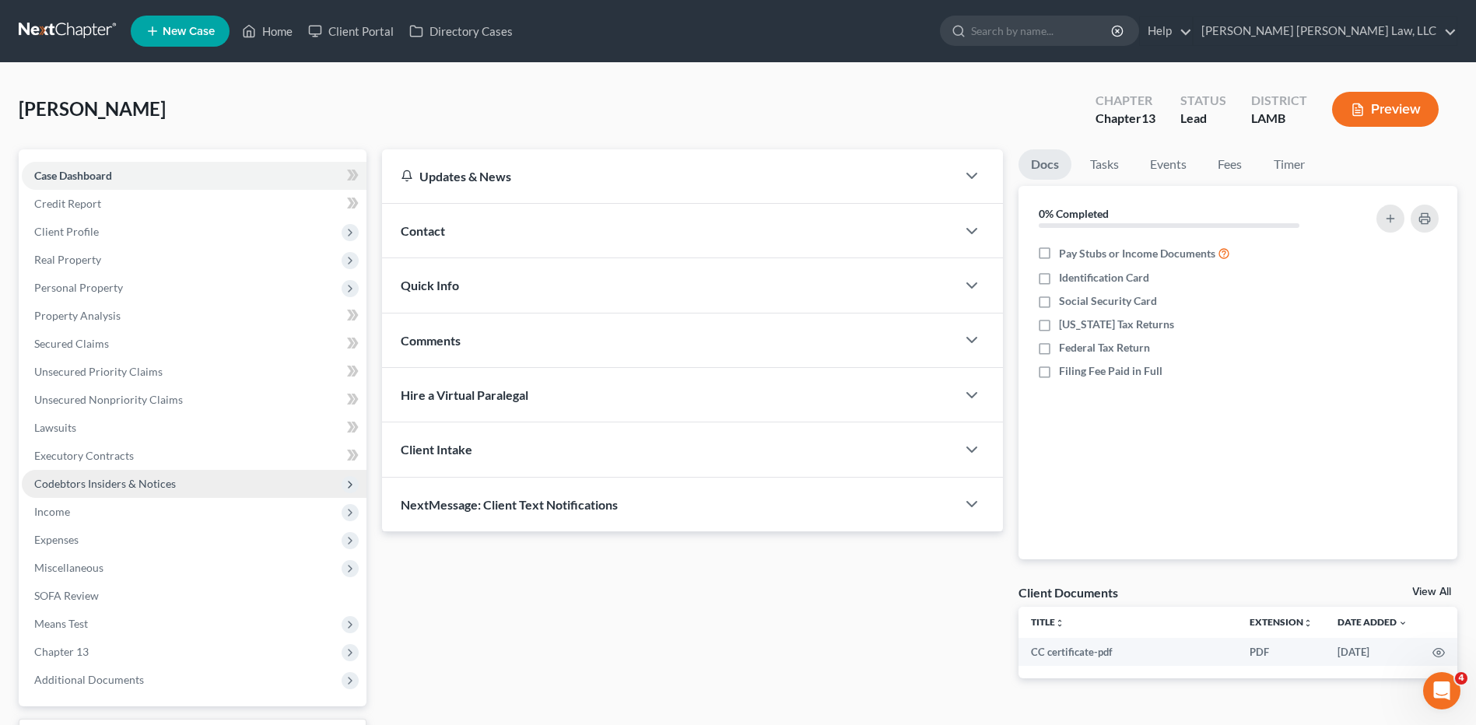
click at [63, 481] on span "Codebtors Insiders & Notices" at bounding box center [105, 483] width 142 height 13
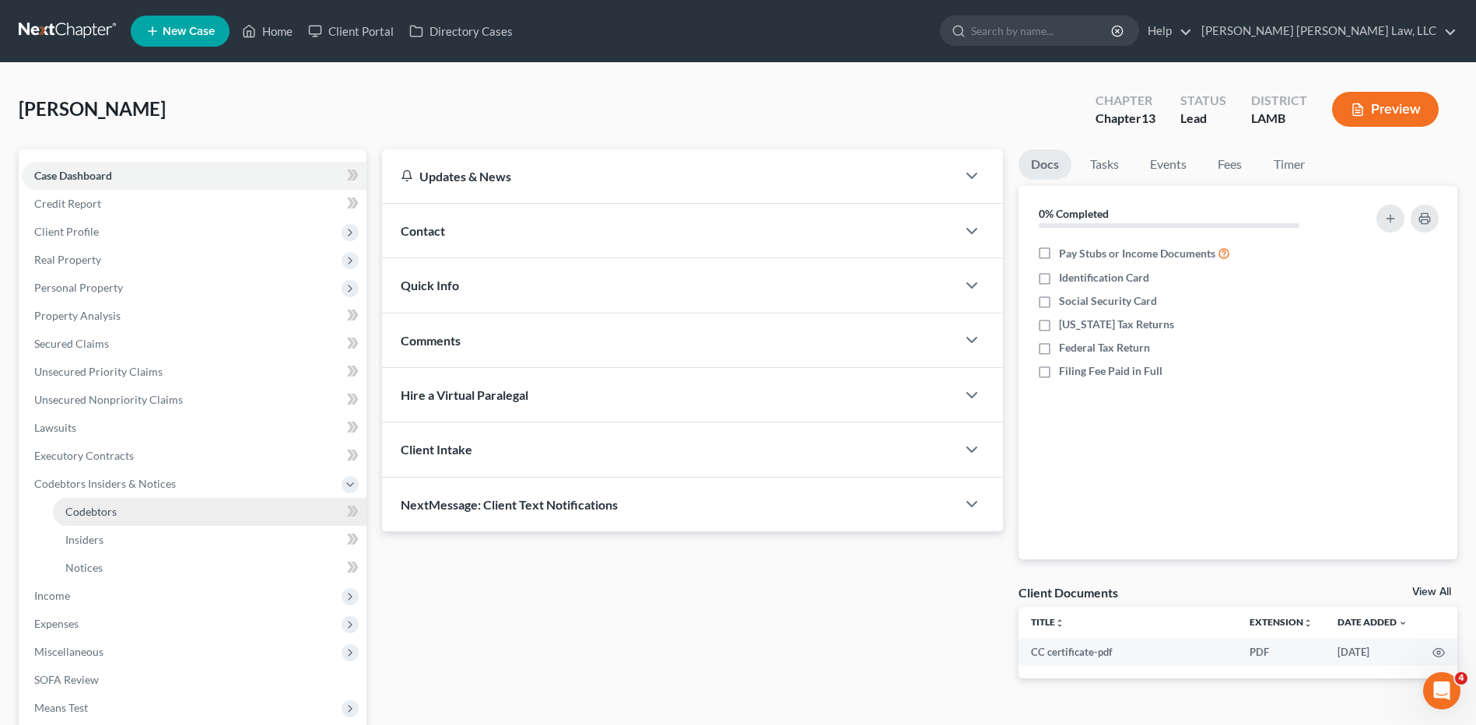
click at [78, 506] on span "Codebtors" at bounding box center [90, 511] width 51 height 13
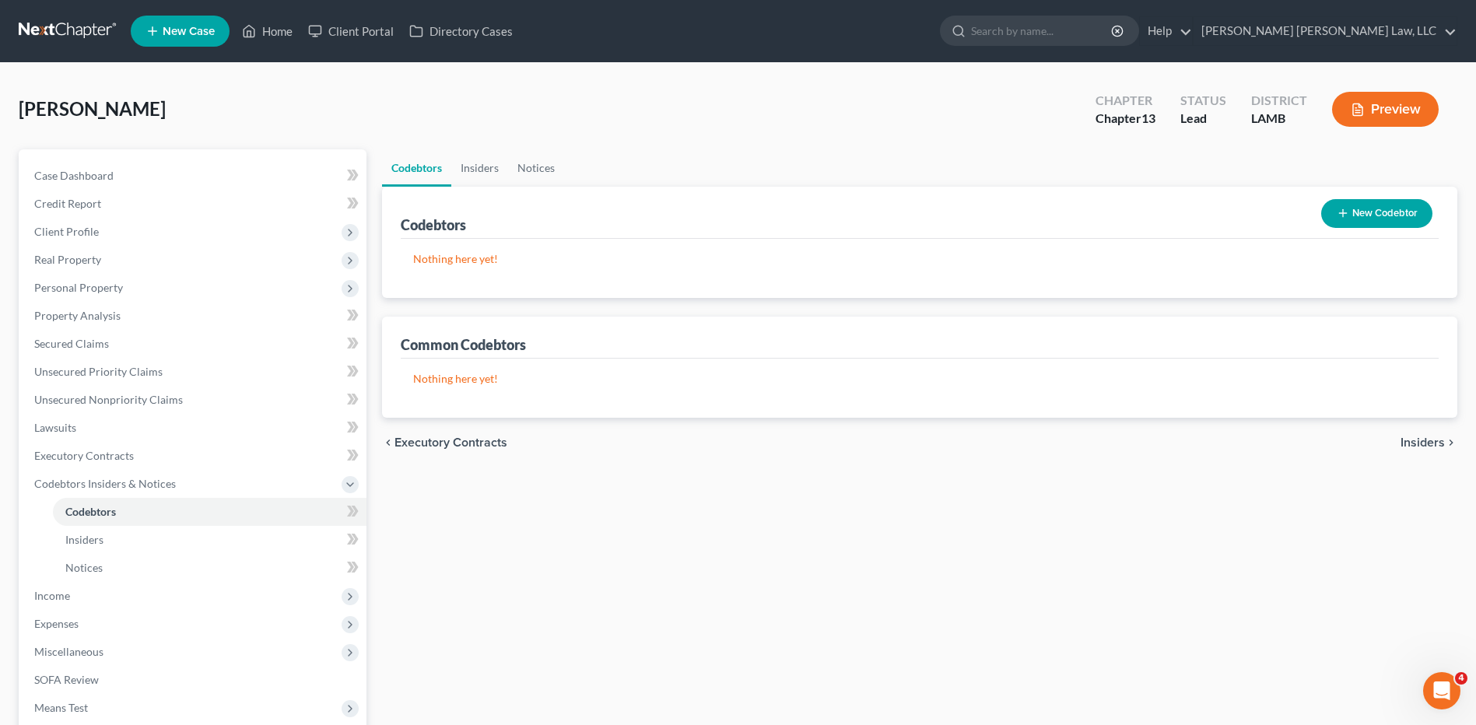
click at [1357, 211] on button "New Codebtor" at bounding box center [1377, 213] width 111 height 29
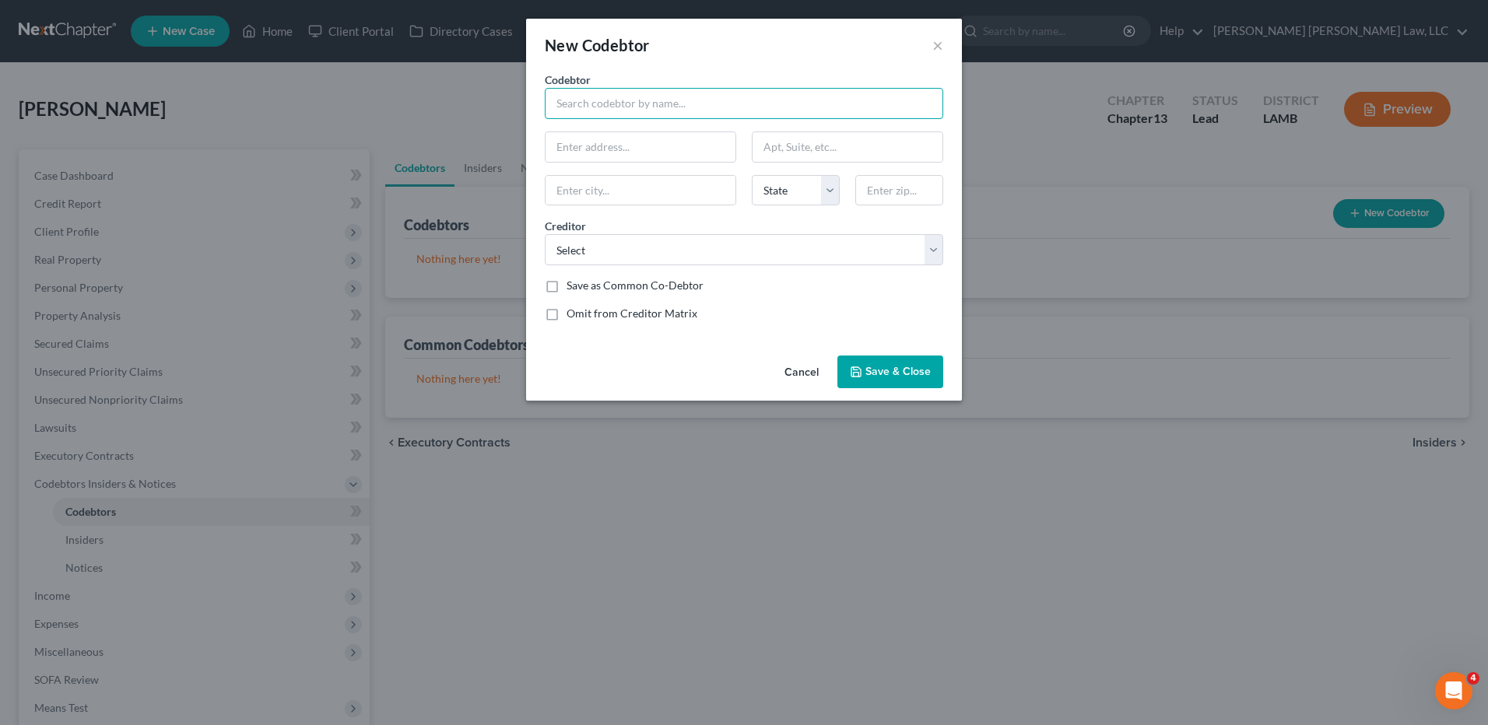
click at [619, 111] on input "text" at bounding box center [744, 103] width 398 height 31
type input "Jennifer Chatman"
click at [579, 151] on input "text" at bounding box center [641, 147] width 190 height 30
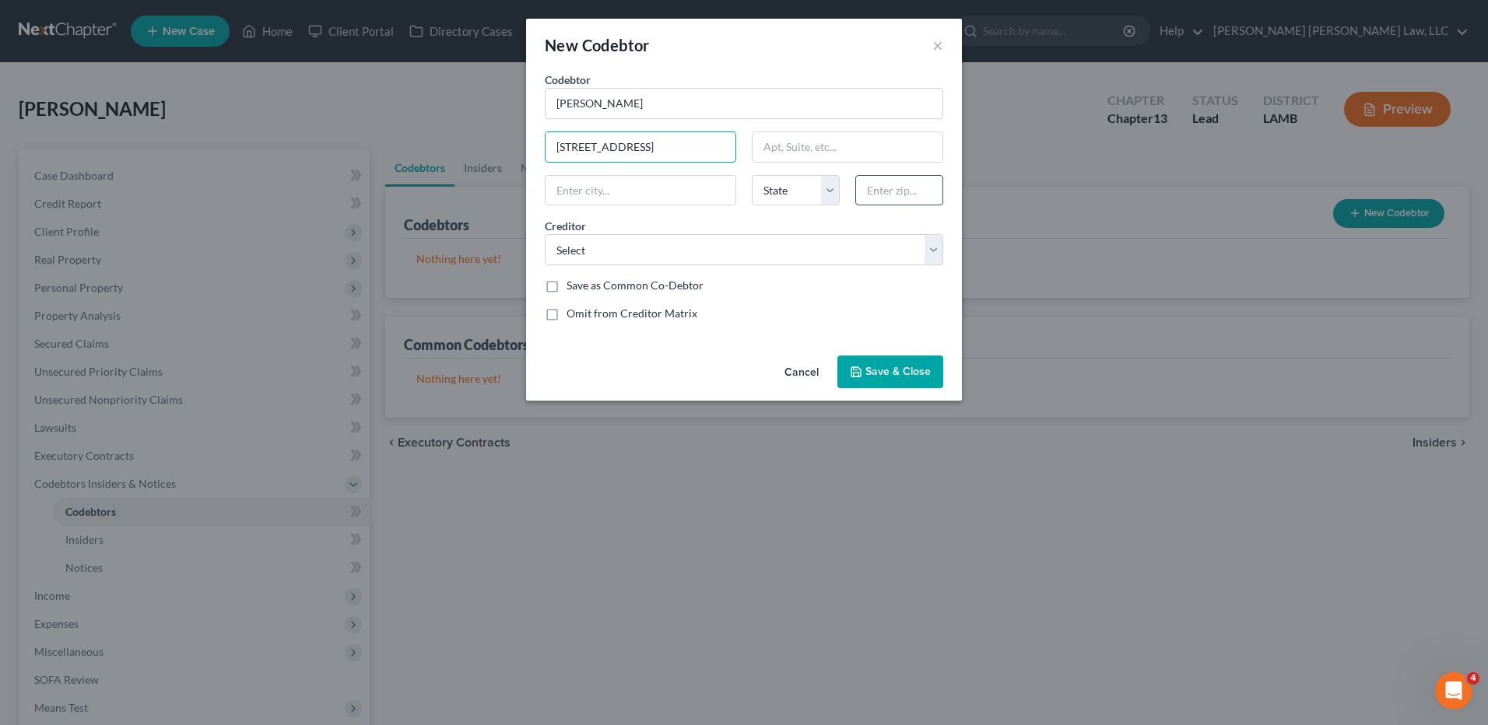
type input "27449 Hwy 15"
click at [886, 191] on input "text" at bounding box center [899, 190] width 88 height 31
click at [862, 326] on div "Codebtor * Jennifer Chatman Codebtor * Jennifer Chatman 27449 Hwy 15 State AL A…" at bounding box center [744, 203] width 414 height 262
click at [904, 191] on input "7133" at bounding box center [899, 190] width 88 height 31
type input "71334"
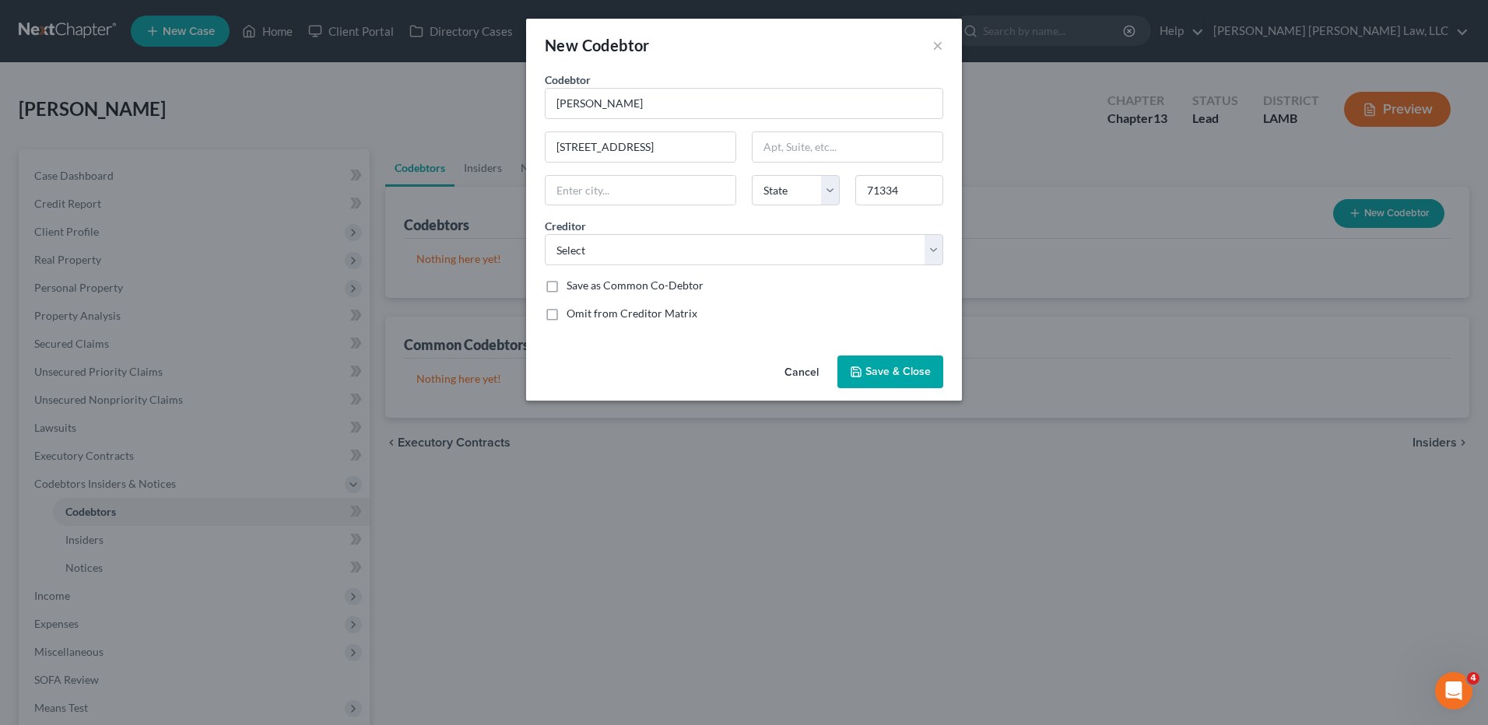
click at [827, 293] on div "Save as Common Co-Debtor" at bounding box center [744, 286] width 398 height 16
type input "Ferriday"
select select "19"
click at [702, 250] on select "Select Ally Financial Vive Financal Portfolio Recovery A La Rec Svc Creditonebn…" at bounding box center [744, 249] width 398 height 31
select select "0"
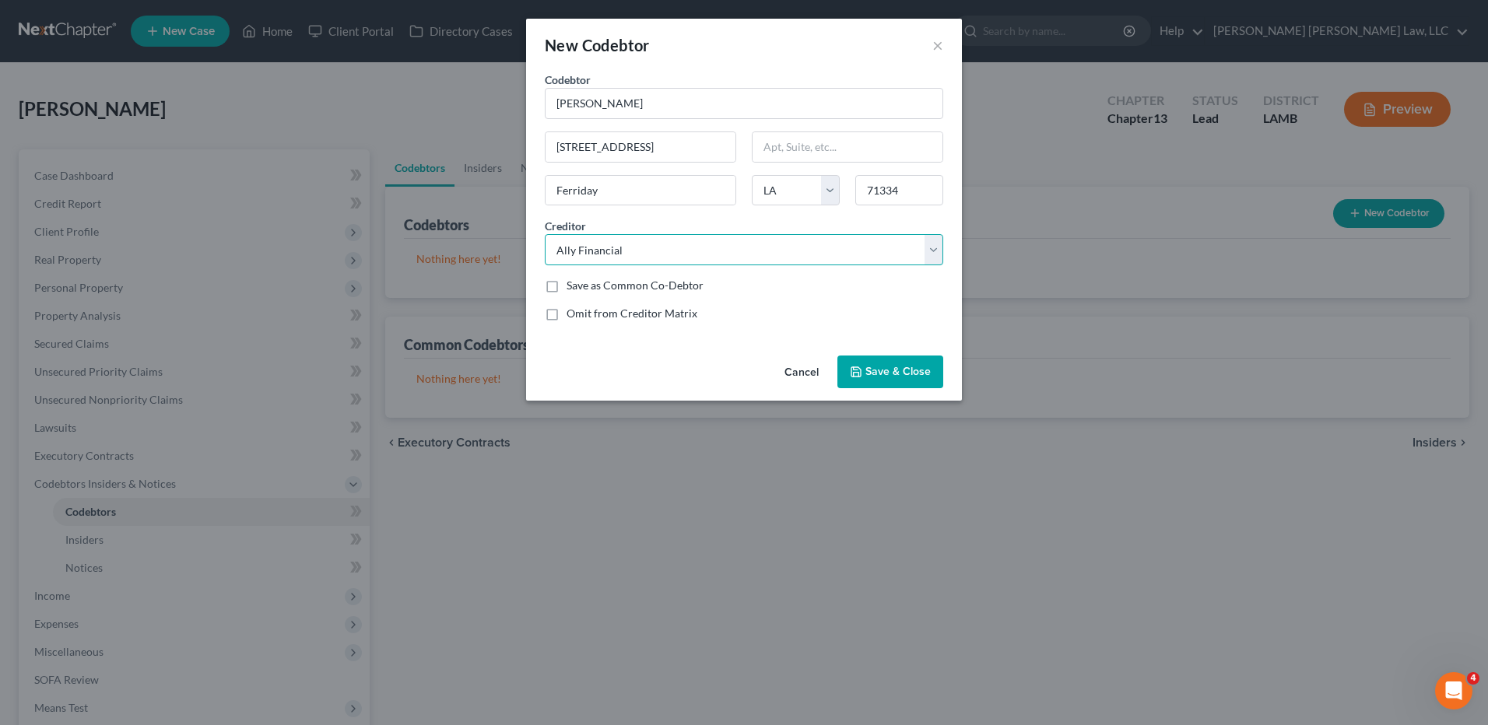
click at [545, 234] on select "Select Ally Financial Vive Financal Portfolio Recovery A La Rec Svc Creditonebn…" at bounding box center [744, 249] width 398 height 31
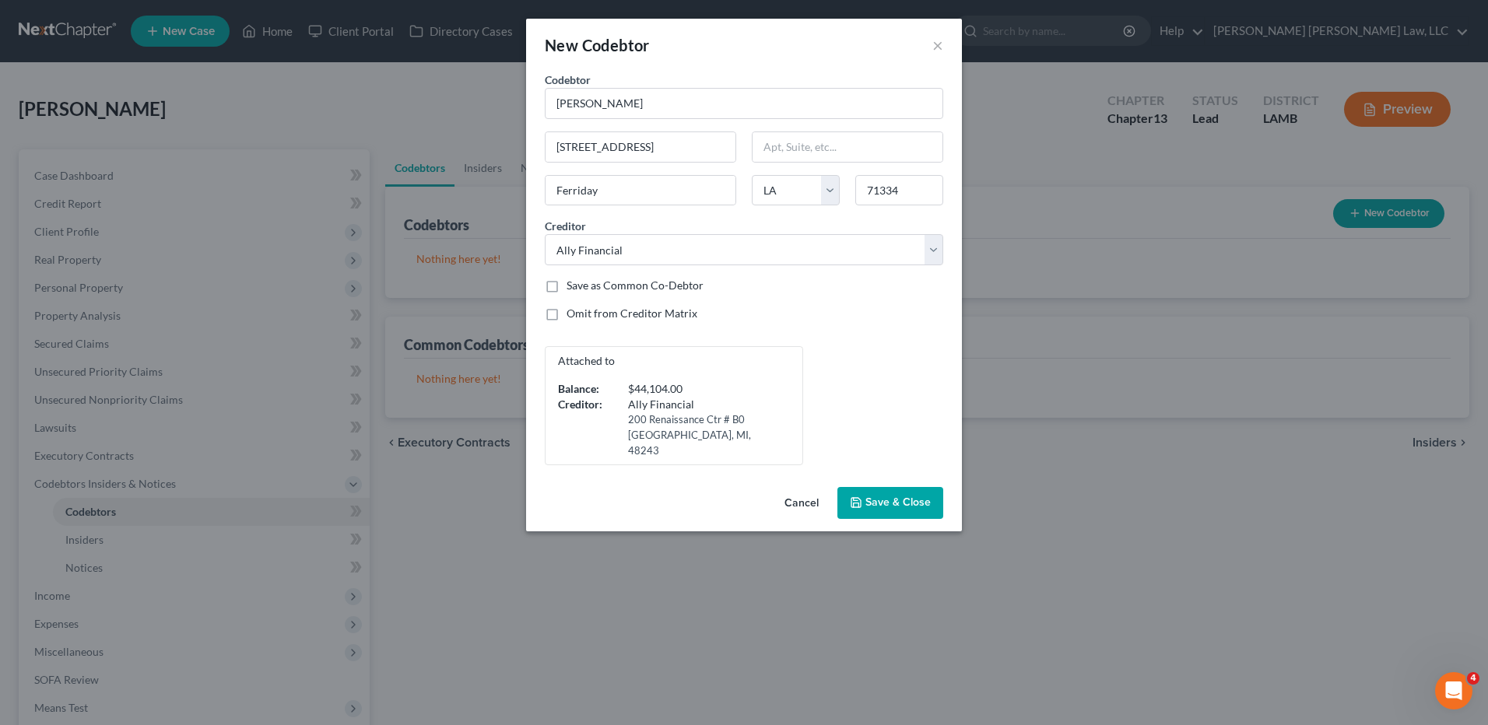
click at [873, 497] on span "Save & Close" at bounding box center [897, 503] width 65 height 13
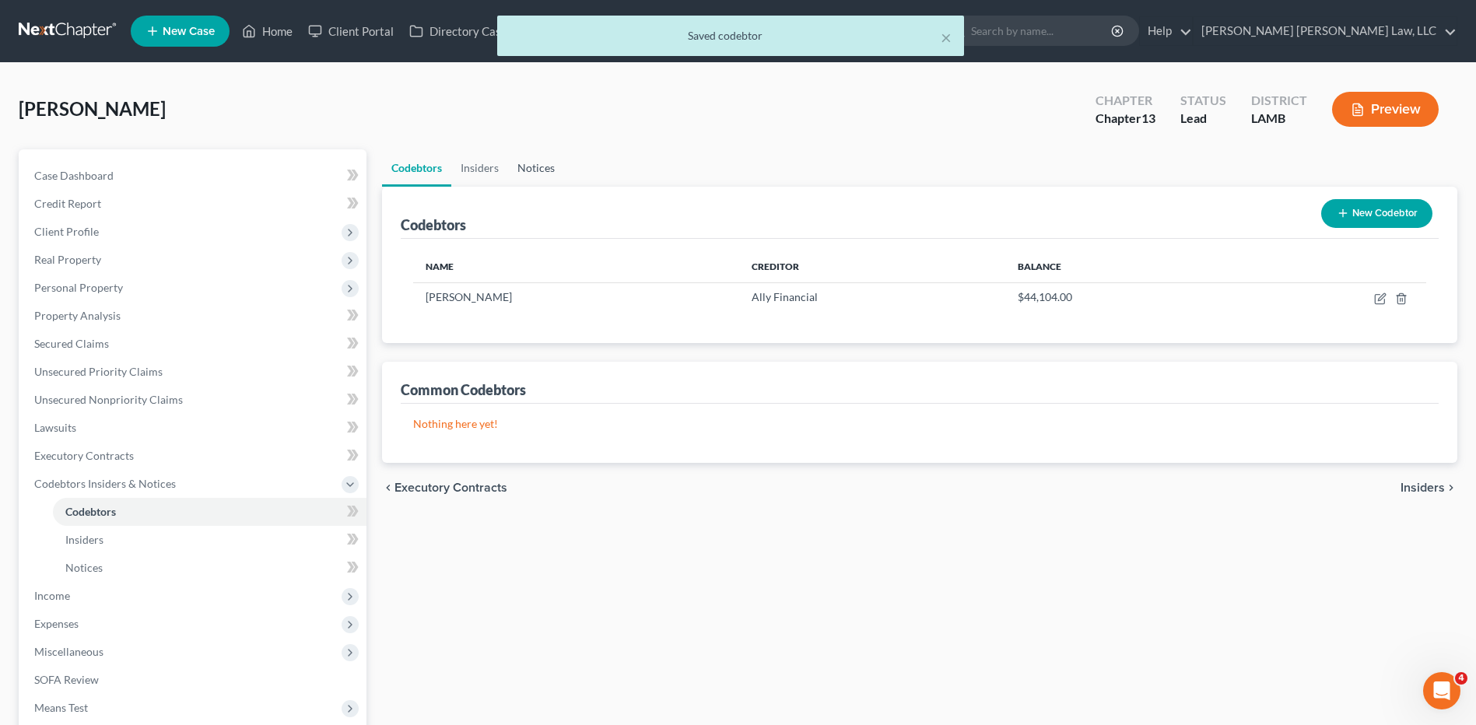
click at [527, 176] on link "Notices" at bounding box center [536, 167] width 56 height 37
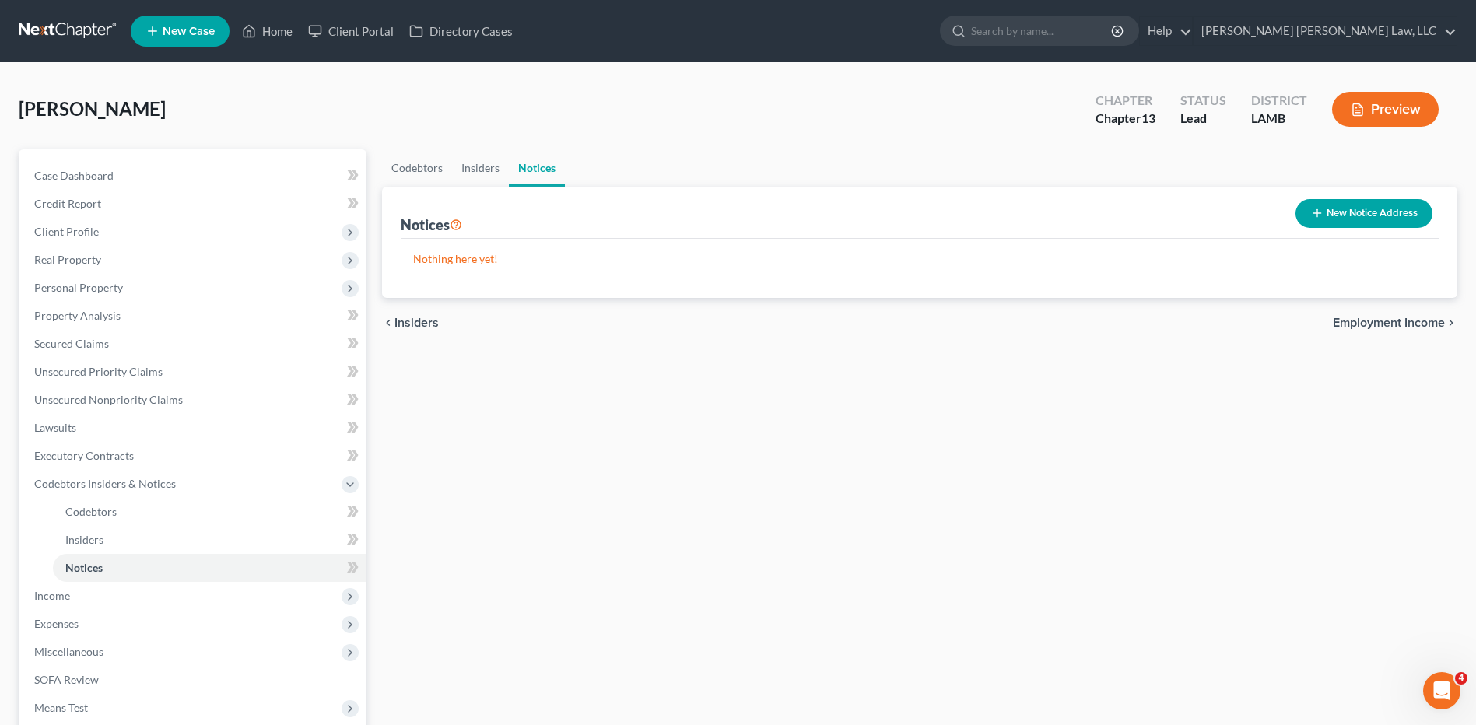
click at [58, 27] on link at bounding box center [69, 31] width 100 height 28
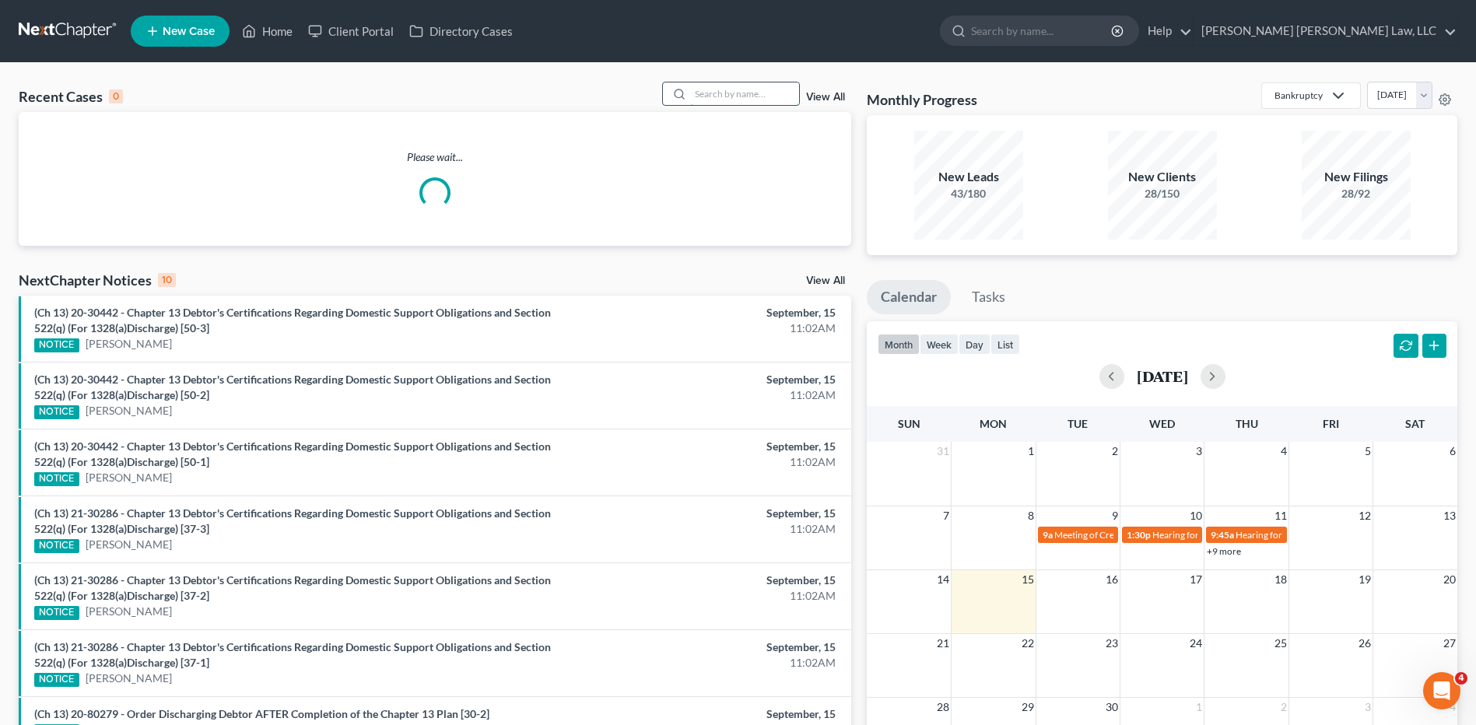
click at [735, 97] on input "search" at bounding box center [744, 93] width 109 height 23
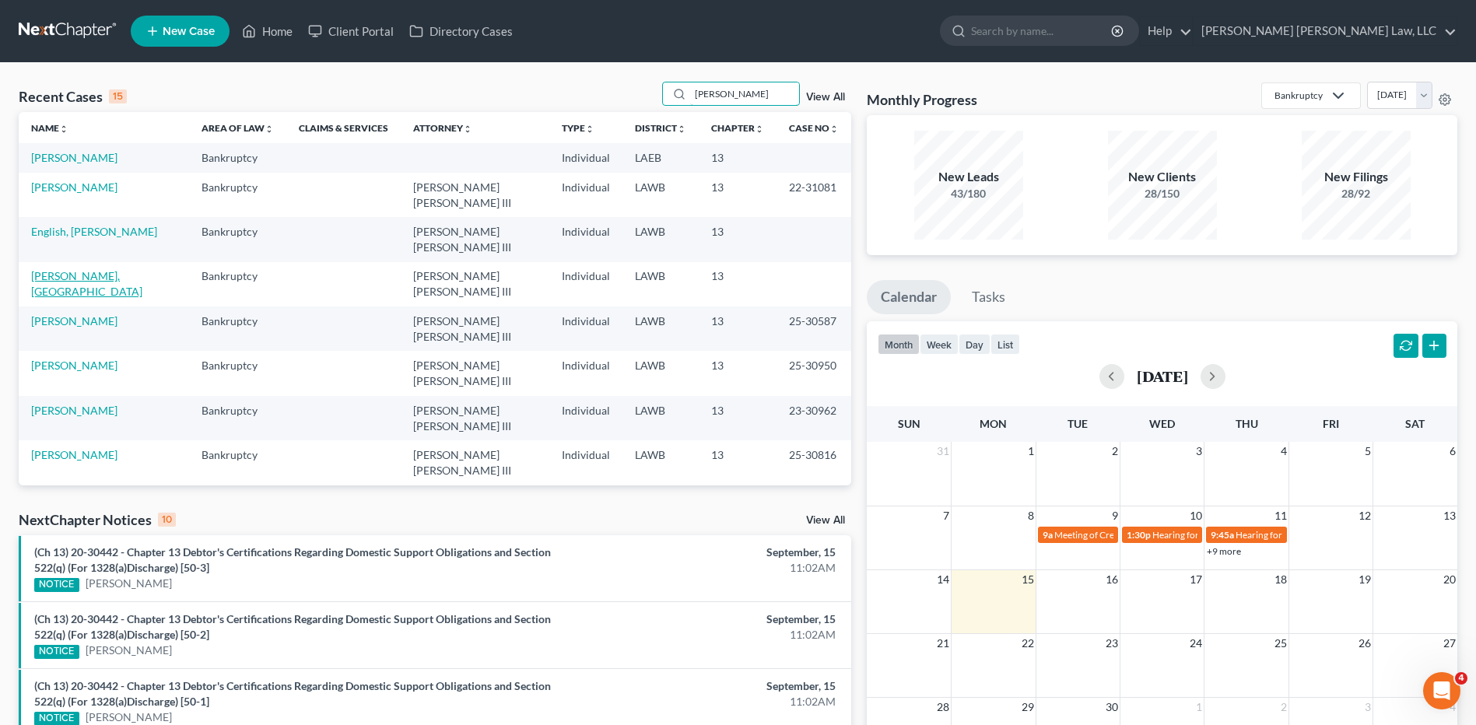
type input "DAVIS"
click at [86, 269] on link "Davis, Trashala" at bounding box center [86, 283] width 111 height 29
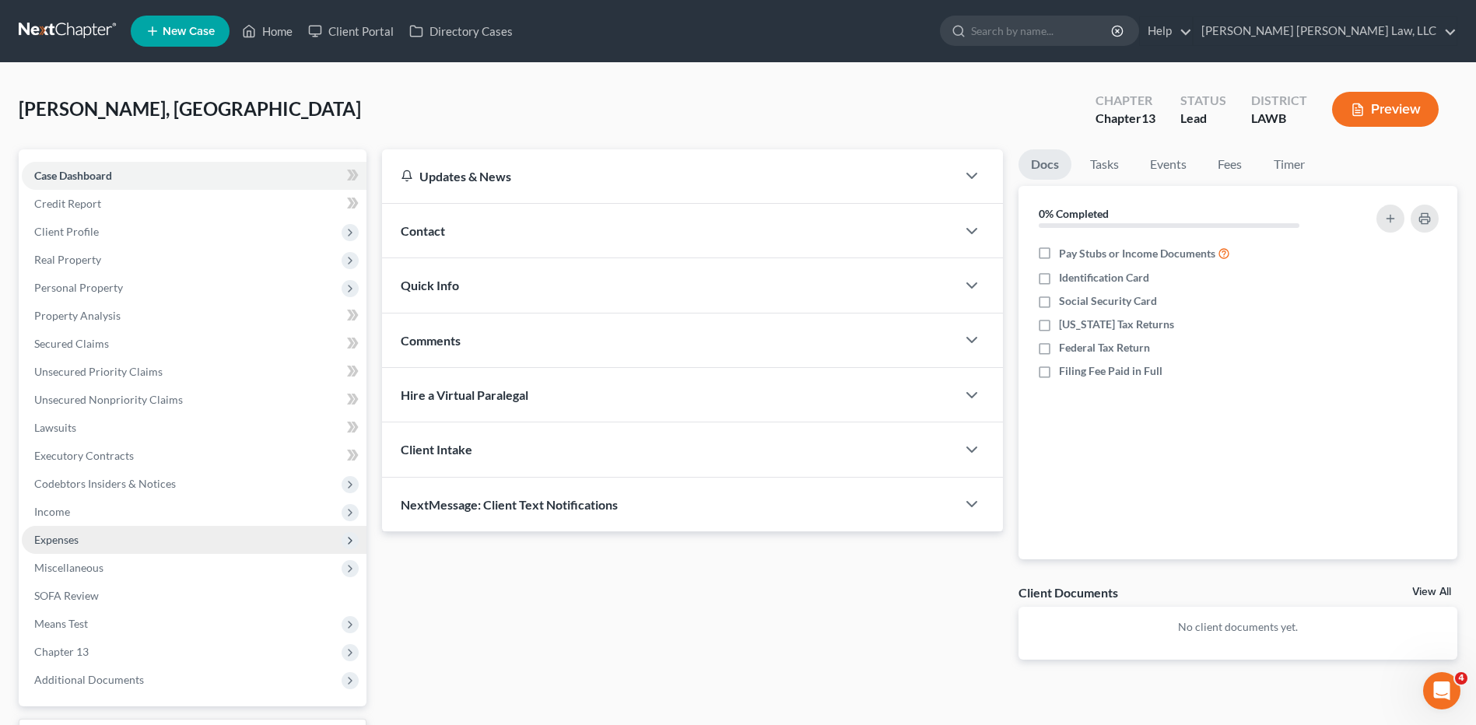
click at [58, 535] on span "Expenses" at bounding box center [56, 539] width 44 height 13
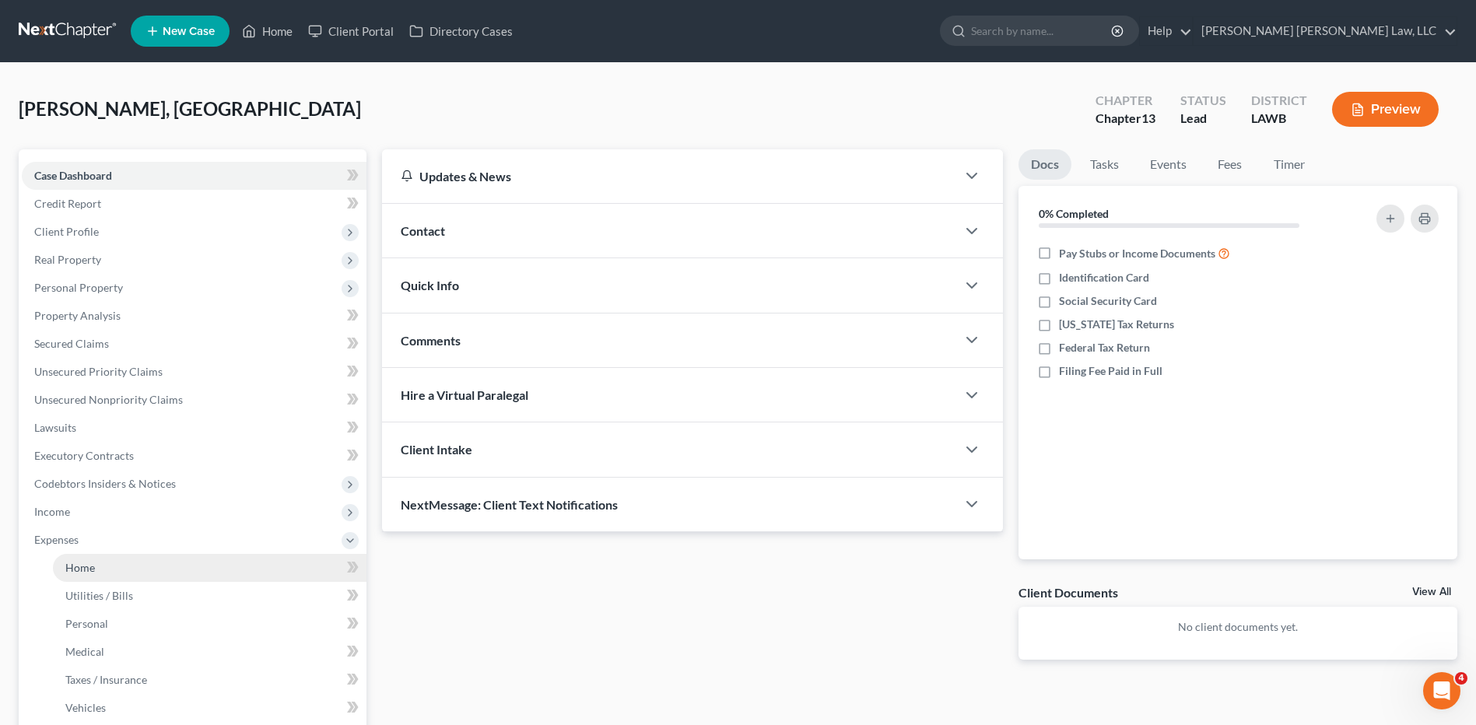
click at [94, 567] on span "Home" at bounding box center [80, 567] width 30 height 13
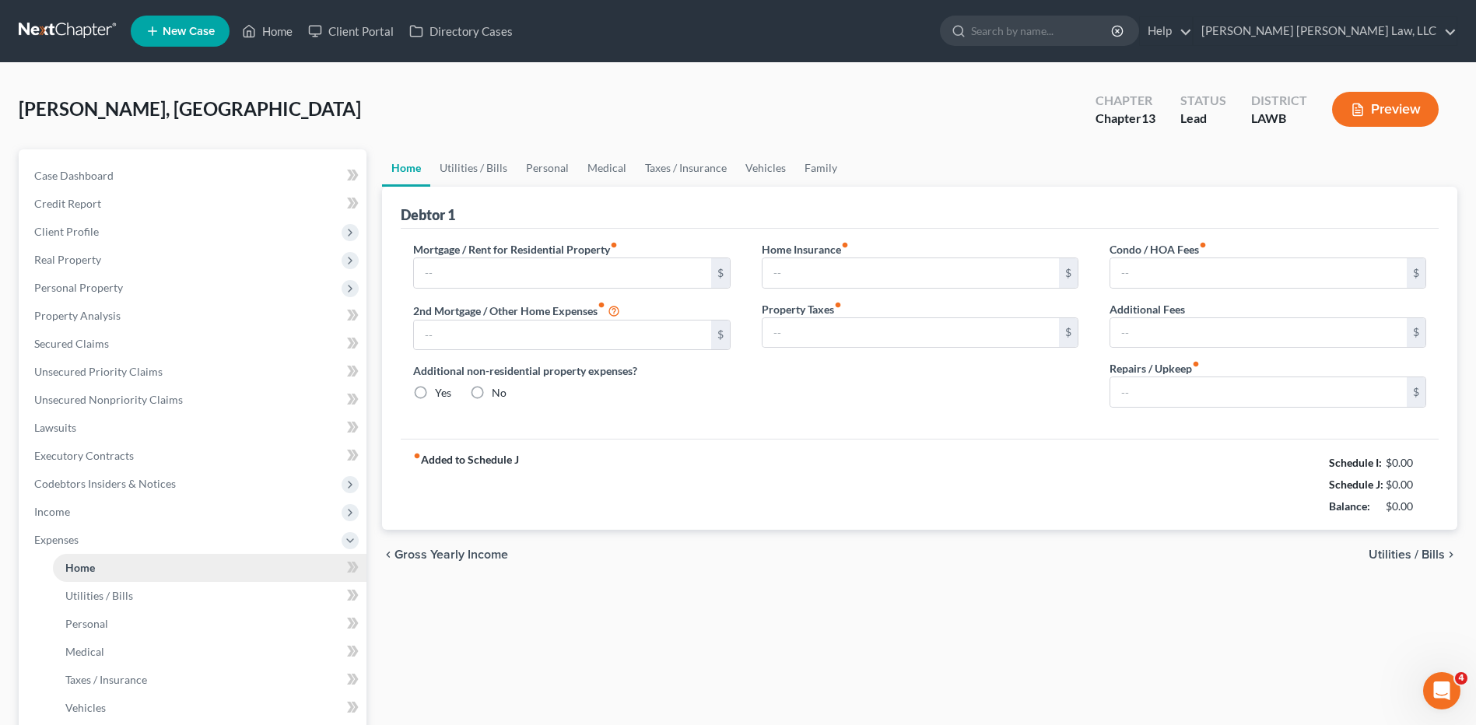
type input "0.00"
radio input "true"
type input "0.00"
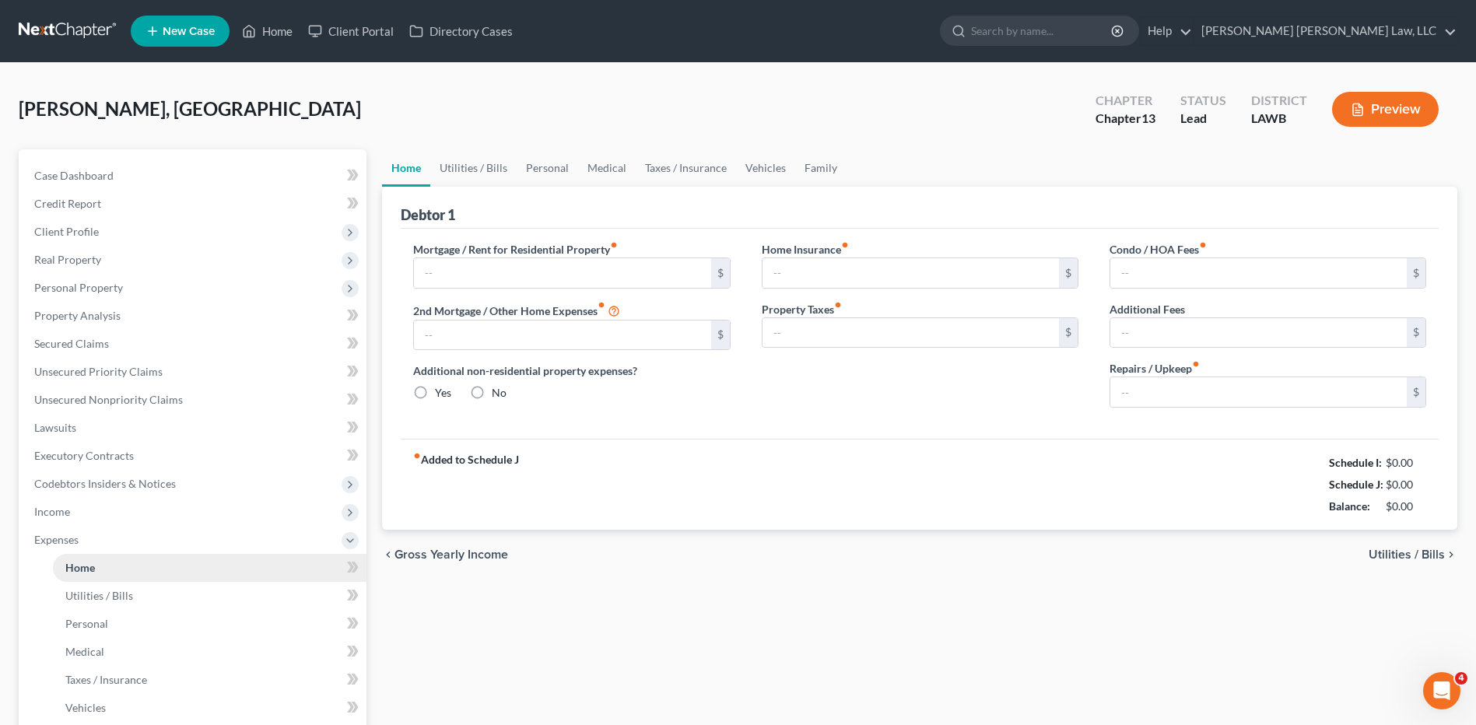
type input "0.00"
click at [462, 166] on link "Utilities / Bills" at bounding box center [473, 167] width 86 height 37
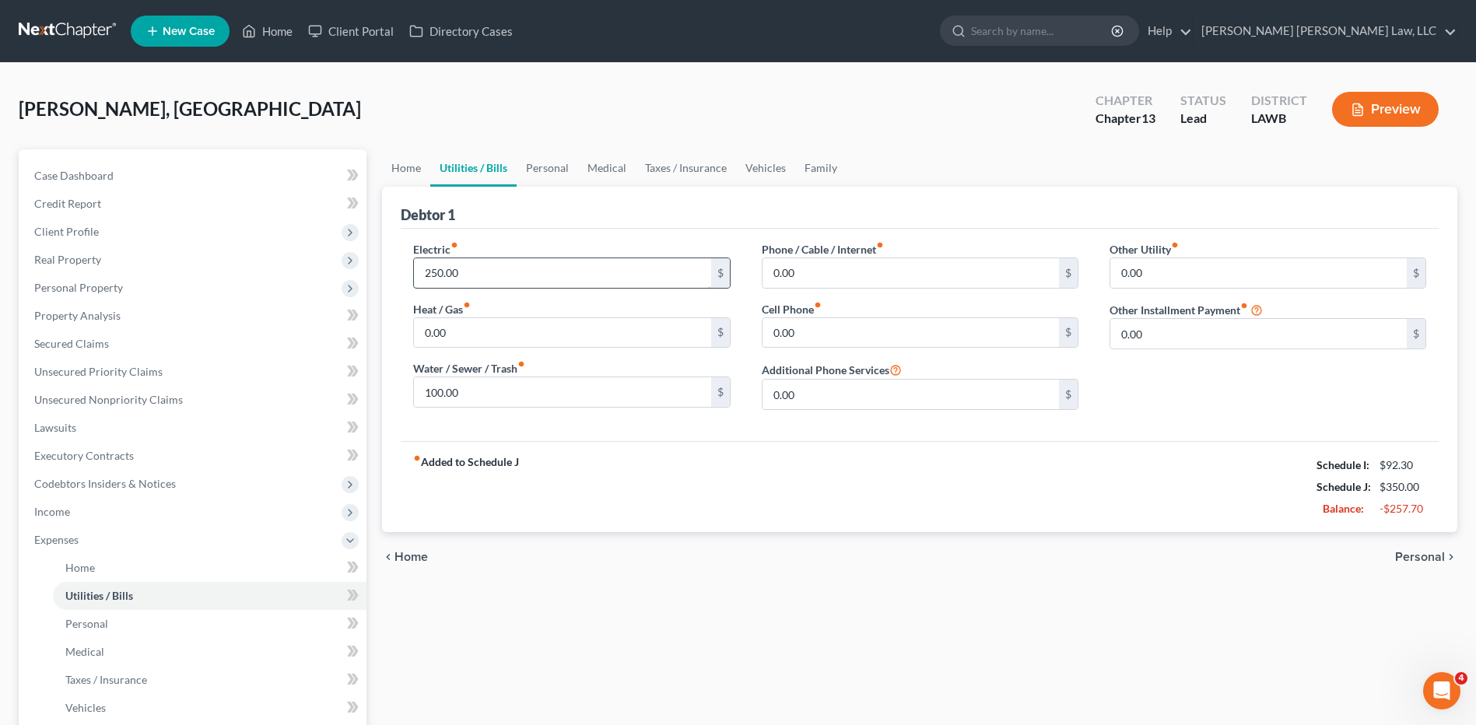
click at [484, 268] on input "250.00" at bounding box center [562, 273] width 297 height 30
drag, startPoint x: 474, startPoint y: 271, endPoint x: 388, endPoint y: 268, distance: 85.7
click at [388, 268] on div "Debtor 1 Electric fiber_manual_record 160.21 $ Heat / Gas fiber_manual_record 0…" at bounding box center [920, 360] width 1076 height 346
type input "180.00"
click at [65, 282] on span "Personal Property" at bounding box center [78, 287] width 89 height 13
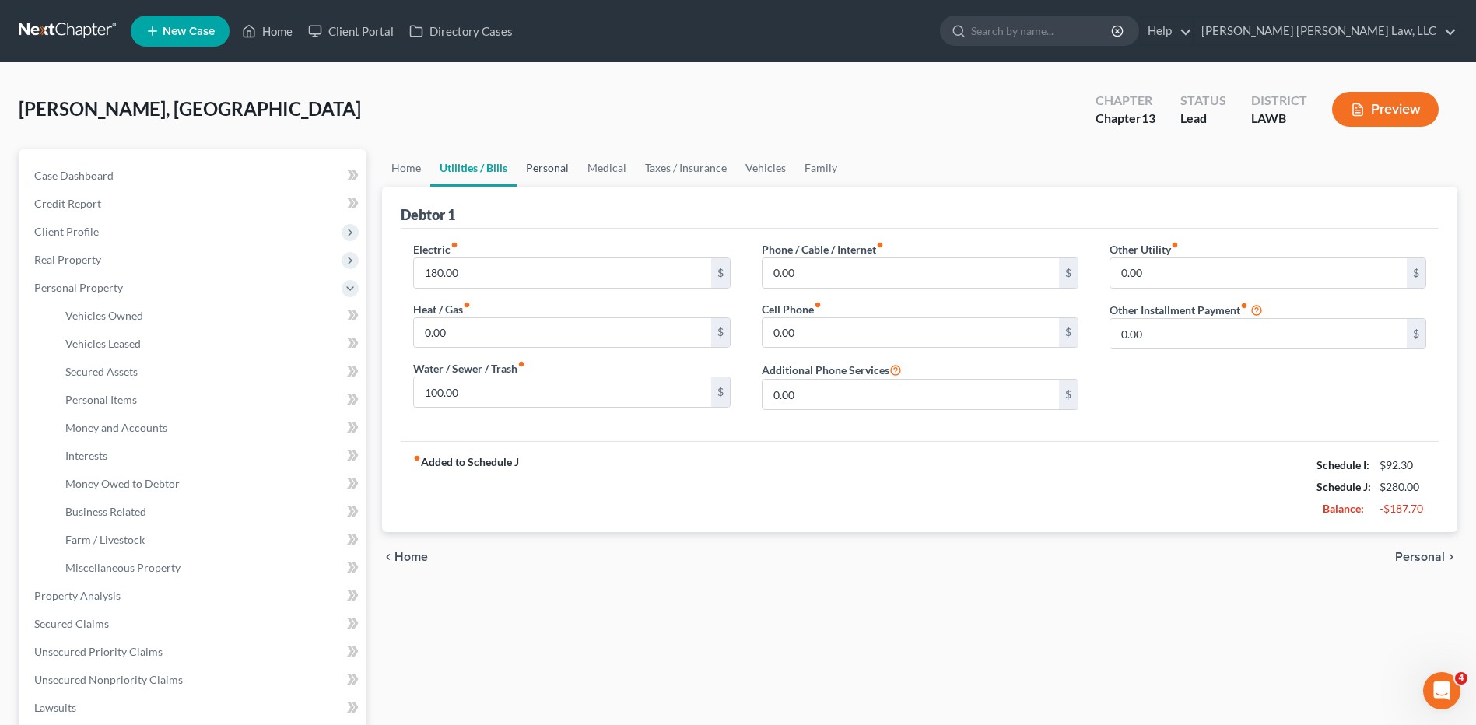
click at [544, 172] on link "Personal" at bounding box center [547, 167] width 61 height 37
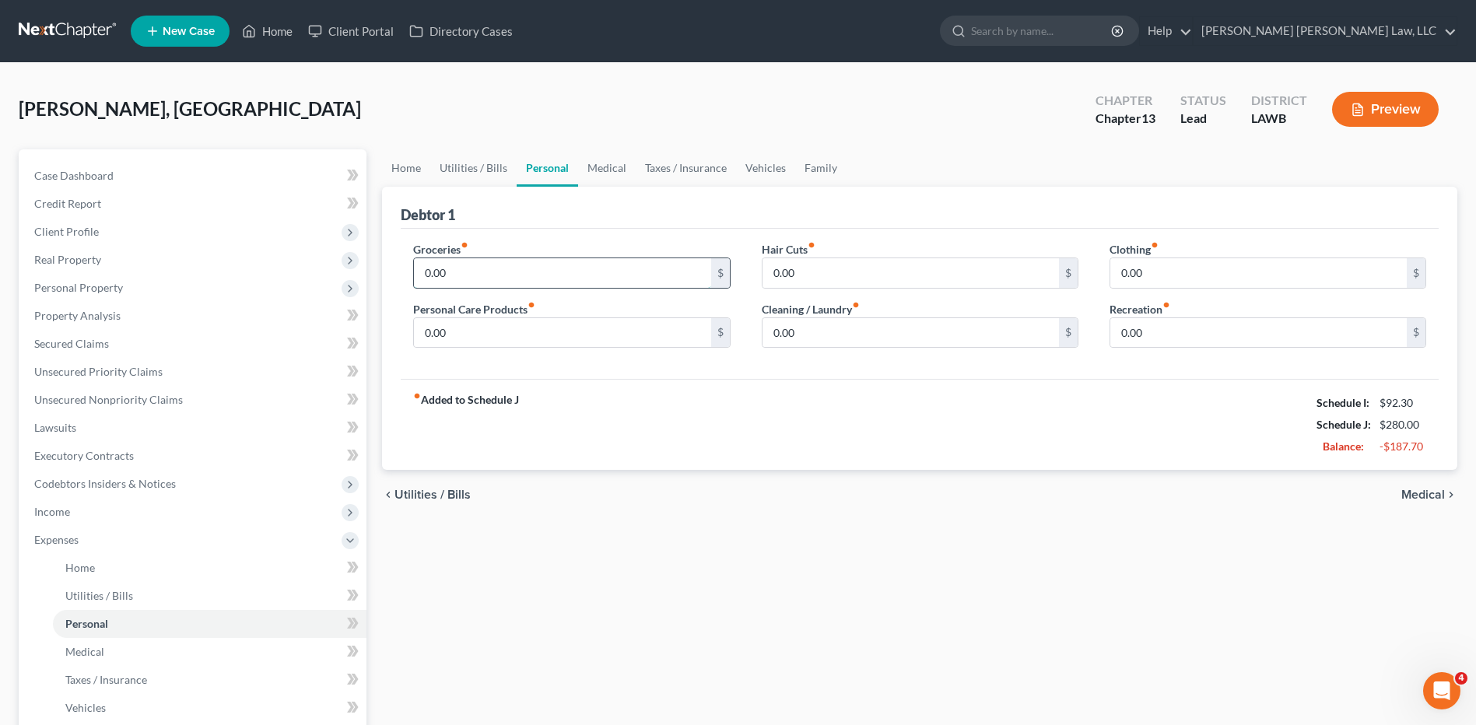
click at [455, 269] on input "0.00" at bounding box center [562, 273] width 297 height 30
type input "487.00"
click at [441, 318] on input "0.00" at bounding box center [562, 333] width 297 height 30
type input "50.00"
click at [1156, 267] on input "0.00" at bounding box center [1259, 273] width 297 height 30
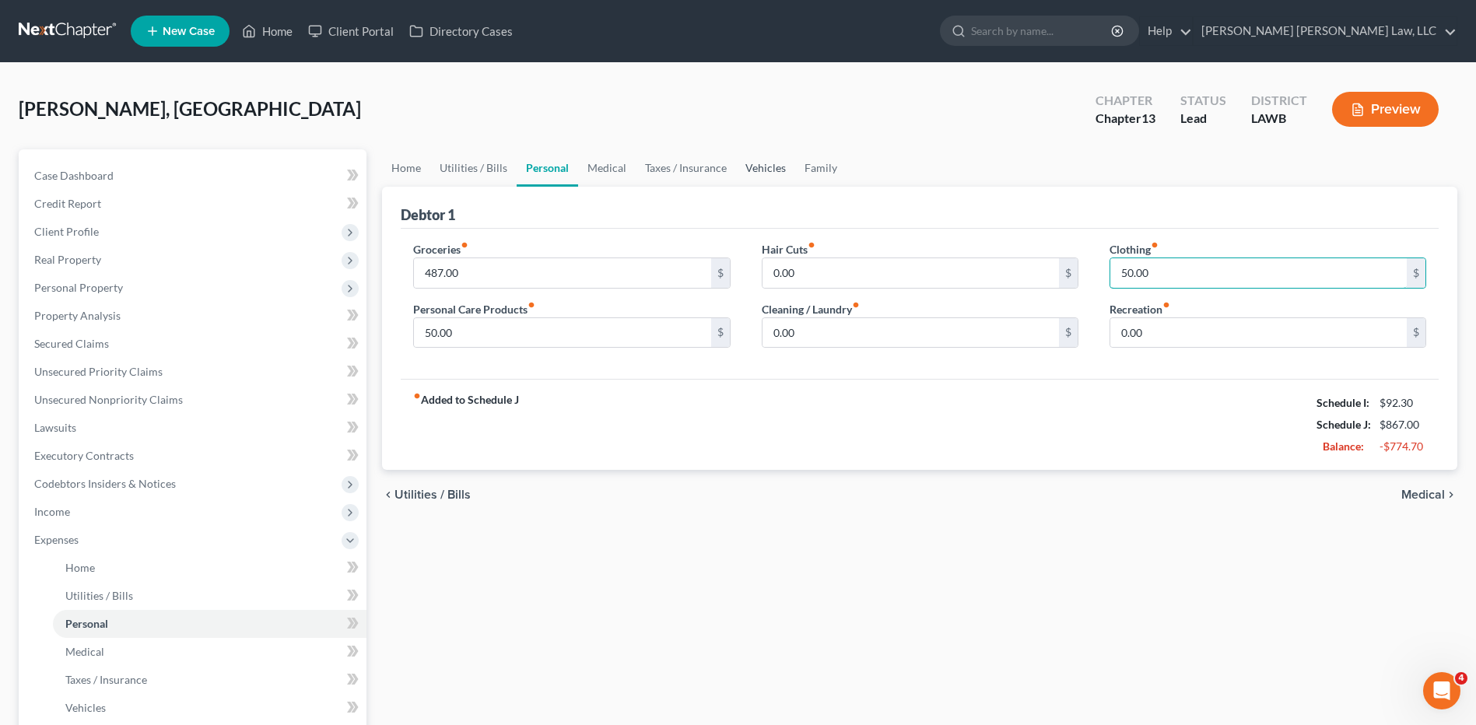
type input "50.00"
click at [753, 163] on link "Vehicles" at bounding box center [765, 167] width 59 height 37
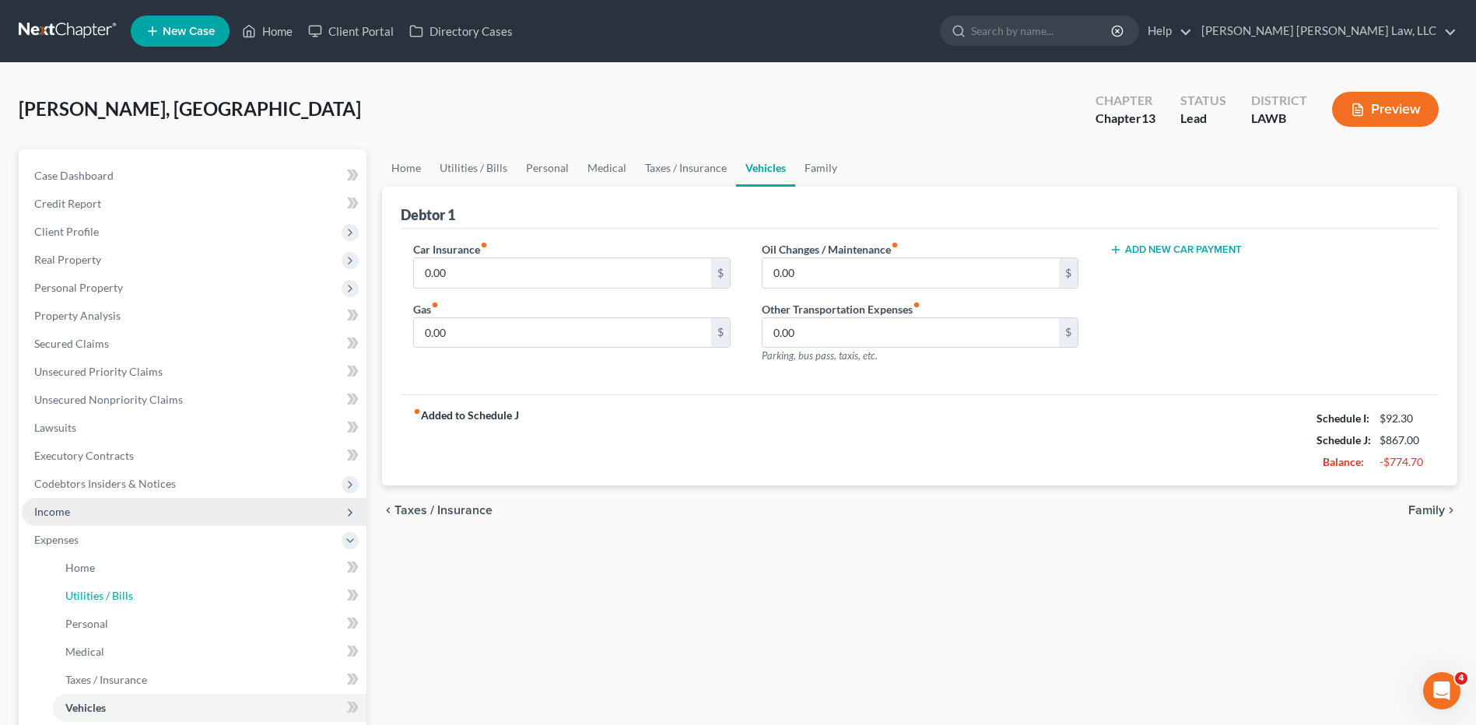
drag, startPoint x: 87, startPoint y: 601, endPoint x: 343, endPoint y: 510, distance: 271.8
click at [87, 601] on span "Utilities / Bills" at bounding box center [99, 595] width 68 height 13
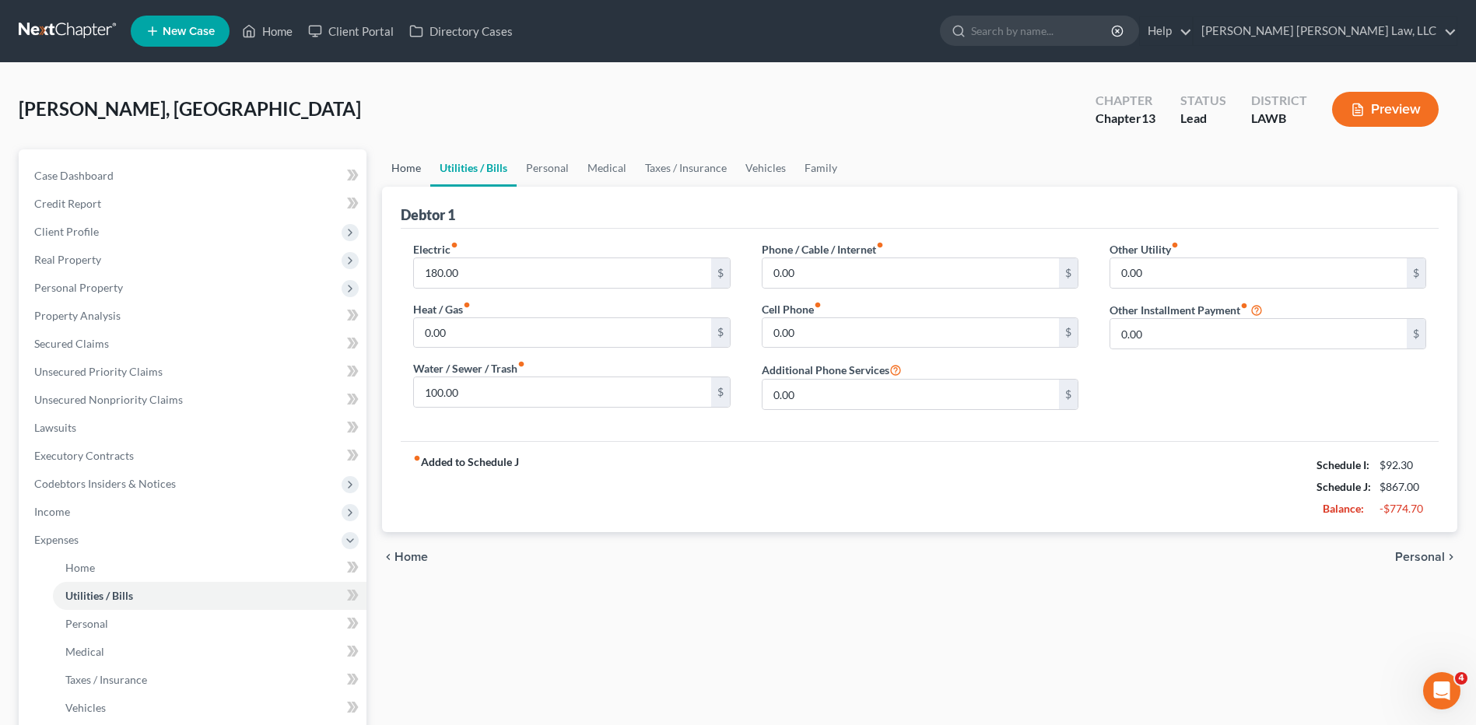
click at [411, 162] on link "Home" at bounding box center [406, 167] width 48 height 37
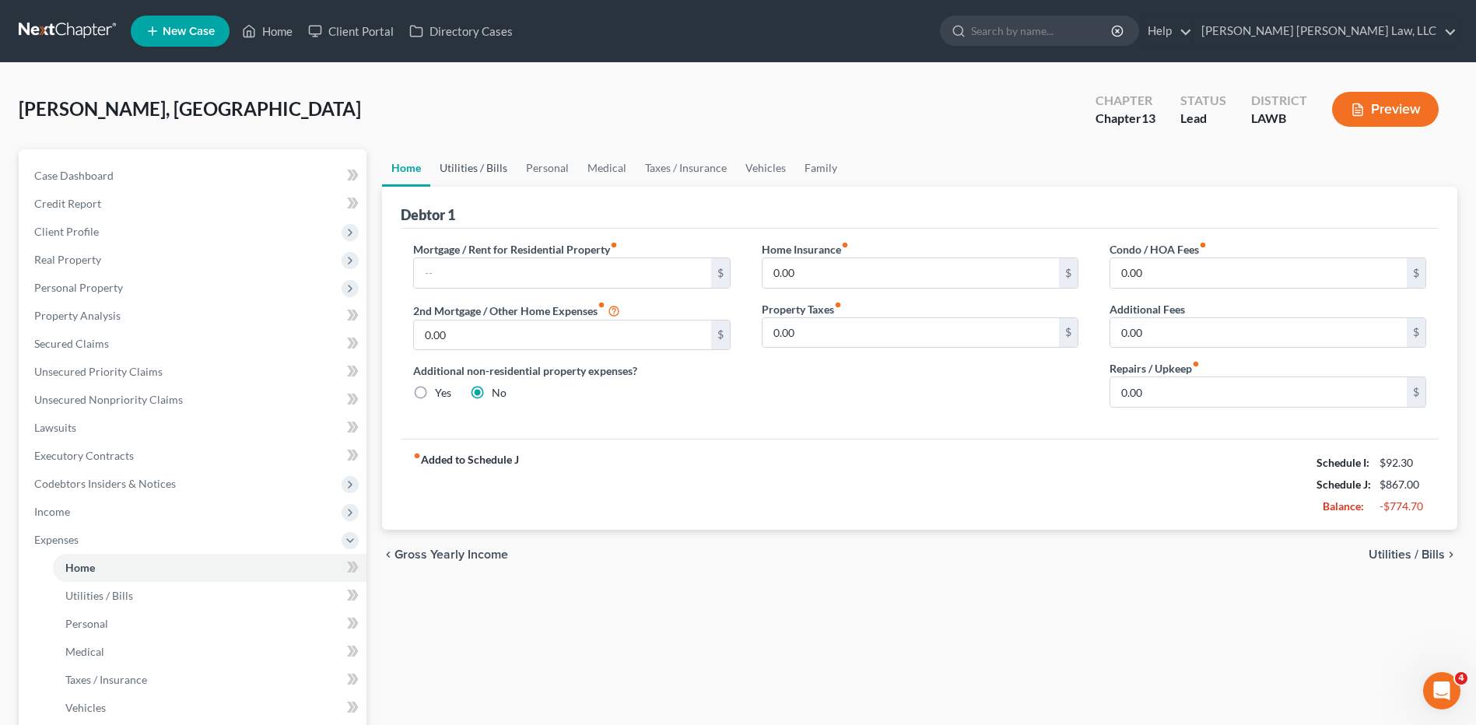
click at [453, 162] on link "Utilities / Bills" at bounding box center [473, 167] width 86 height 37
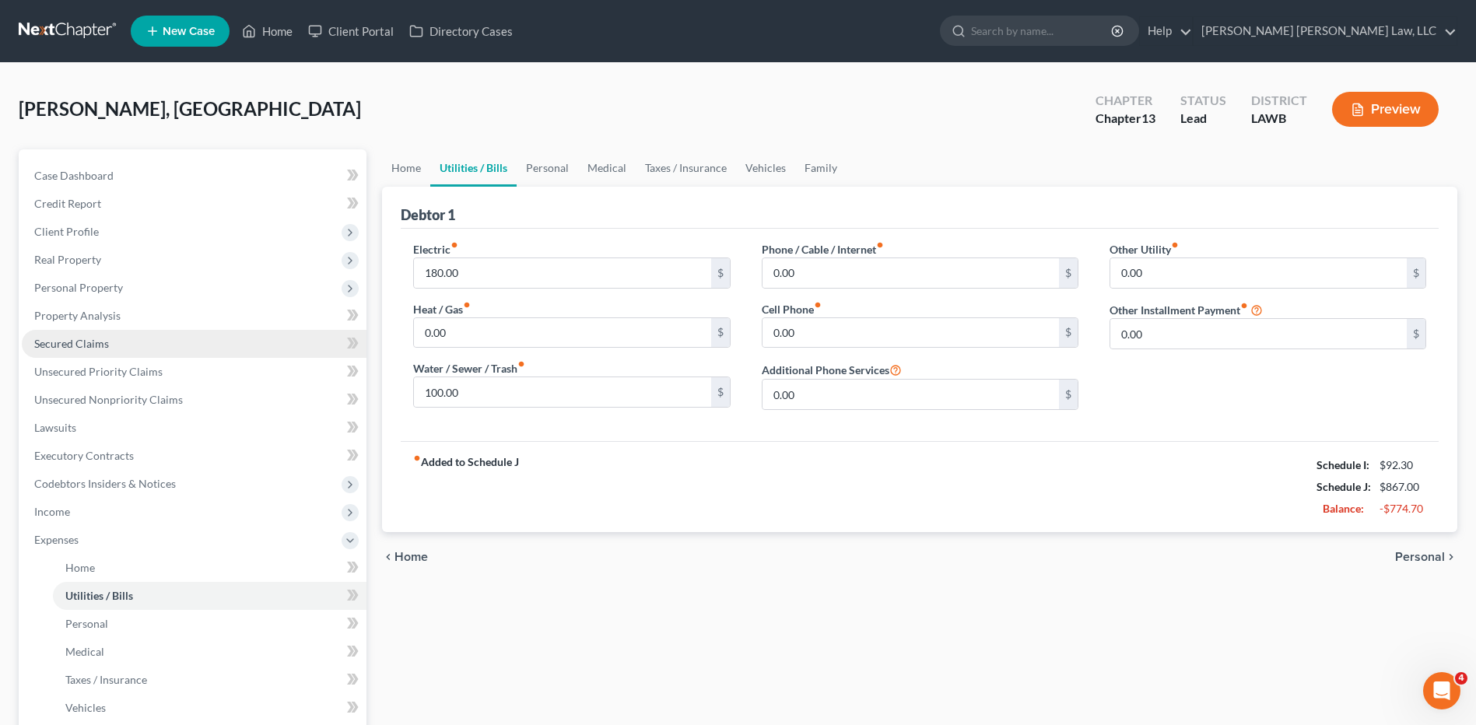
click at [65, 342] on span "Secured Claims" at bounding box center [71, 343] width 75 height 13
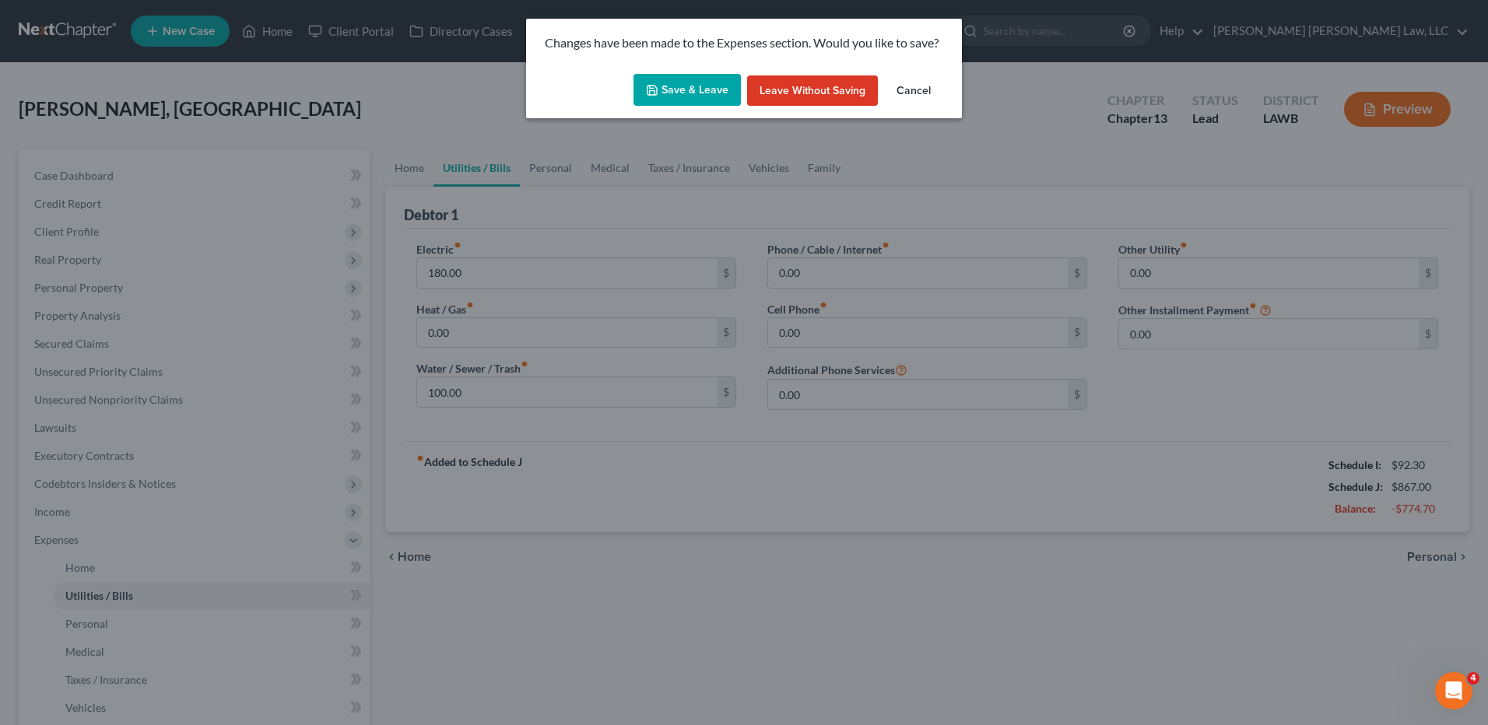
click at [671, 88] on button "Save & Leave" at bounding box center [687, 90] width 107 height 33
